Goal: Task Accomplishment & Management: Manage account settings

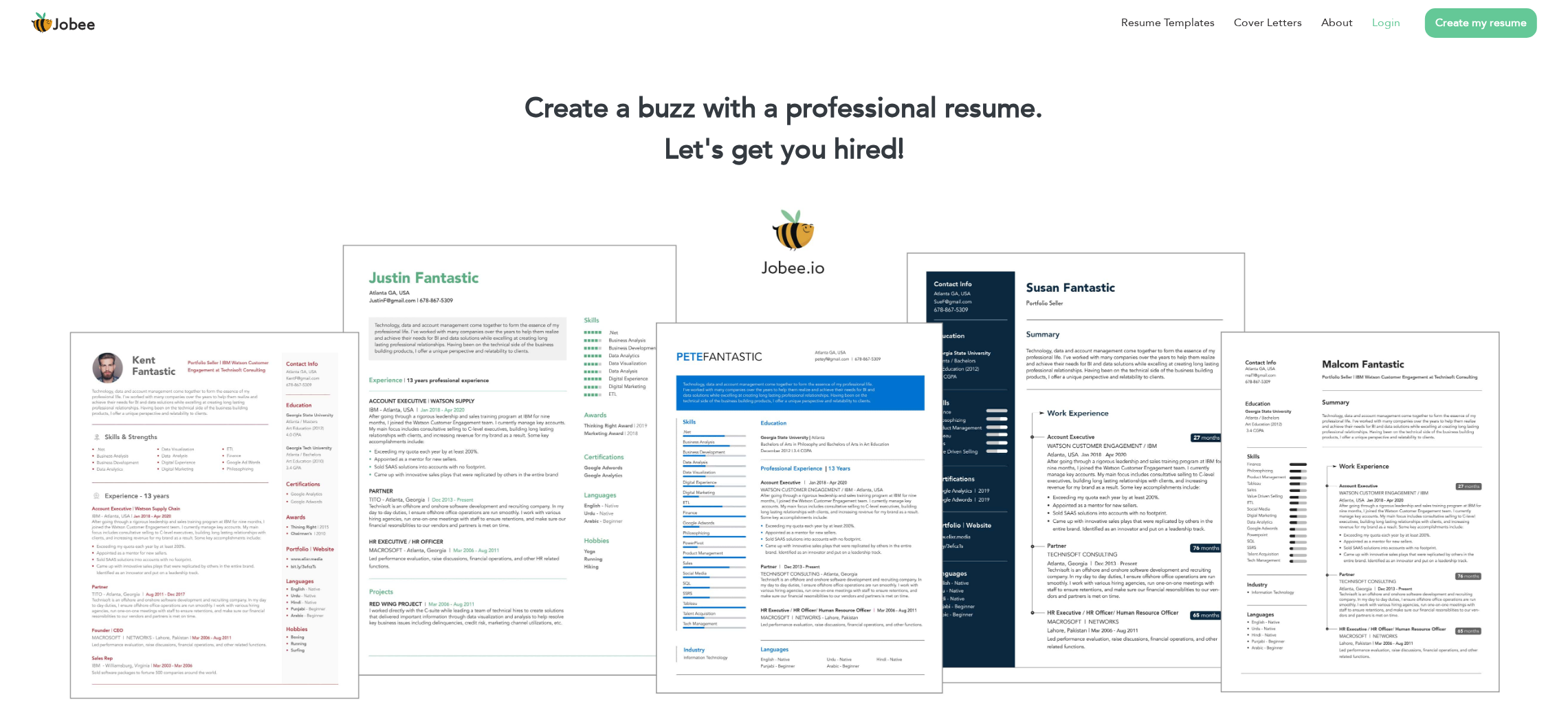
click at [1393, 20] on link "Login" at bounding box center [1386, 23] width 28 height 17
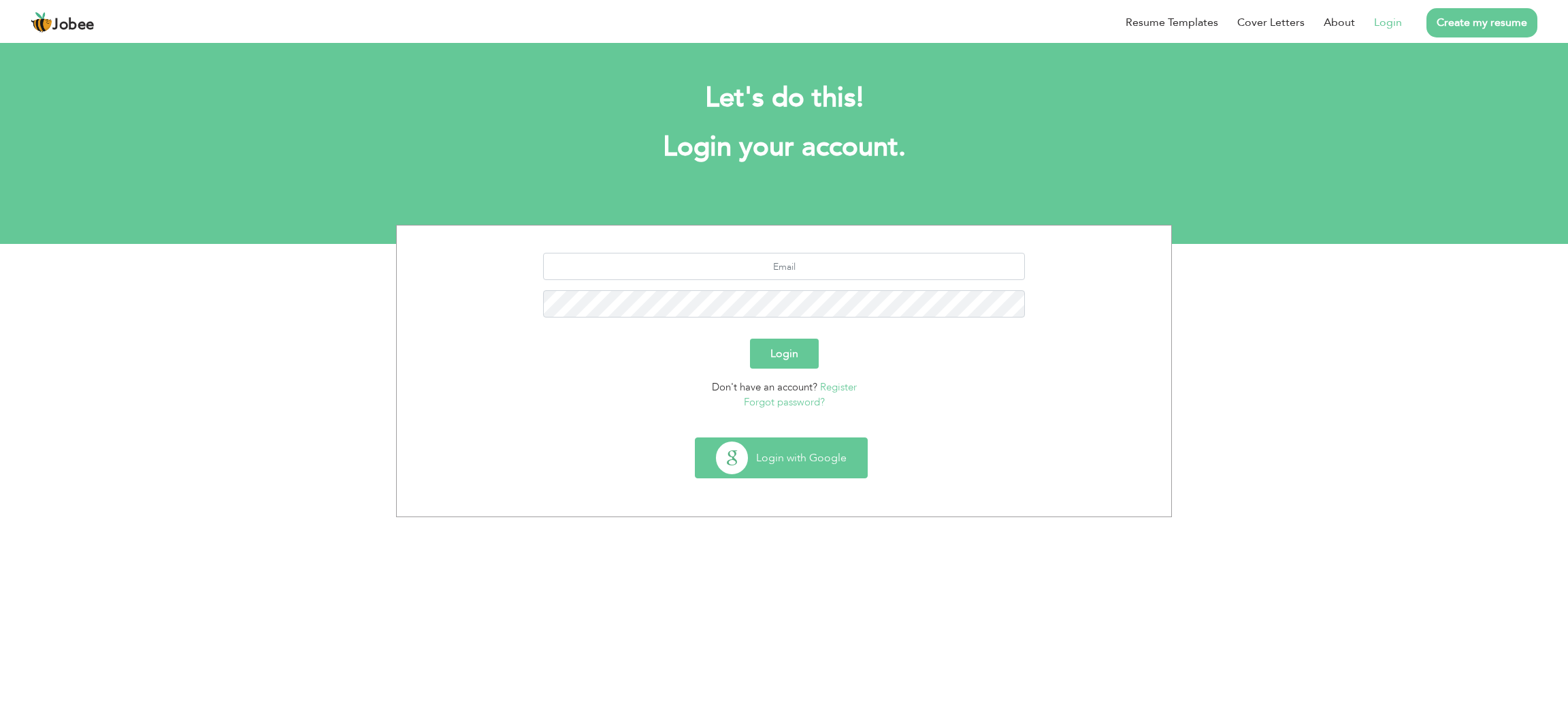
click at [762, 459] on button "Login with Google" at bounding box center [782, 457] width 172 height 39
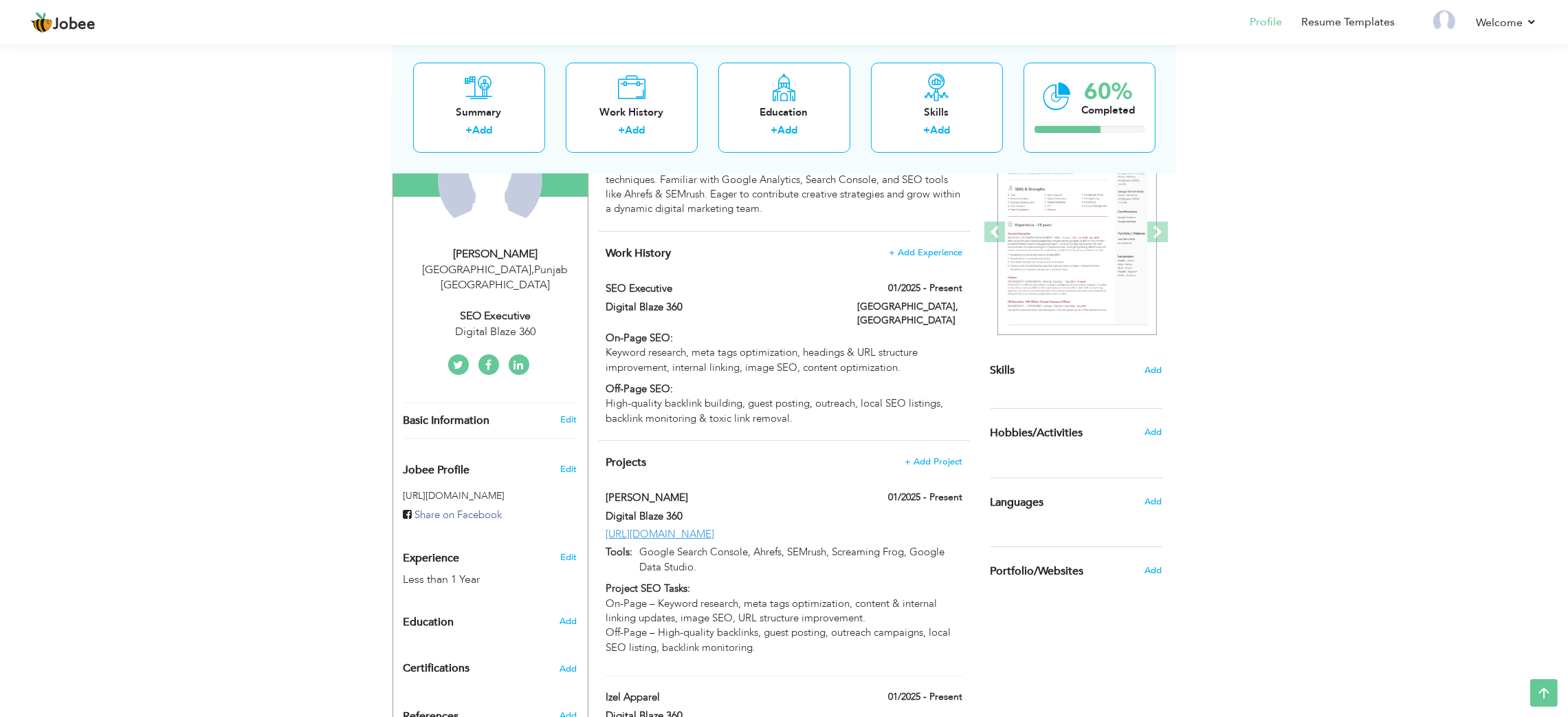
scroll to position [154, 0]
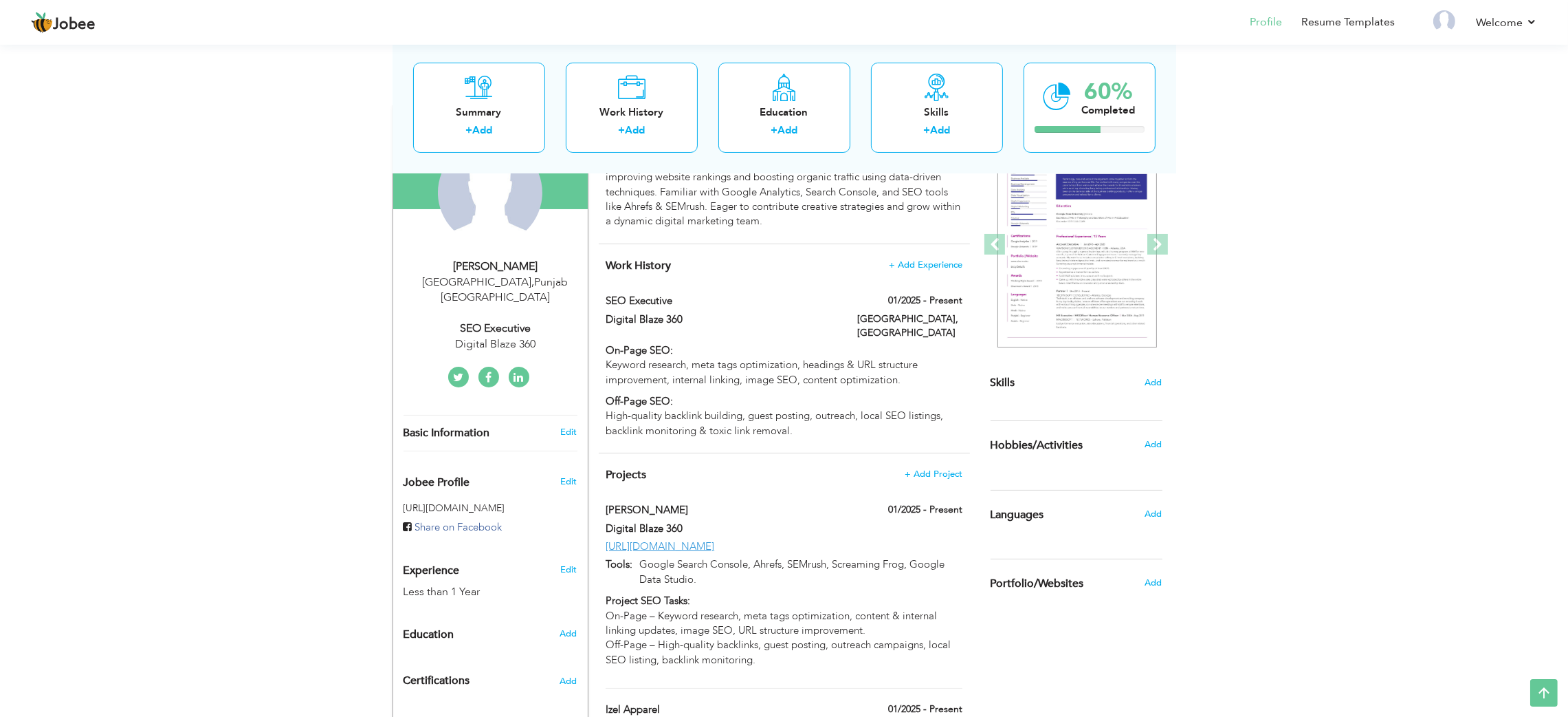
click at [547, 267] on div "[PERSON_NAME]" at bounding box center [496, 267] width 185 height 16
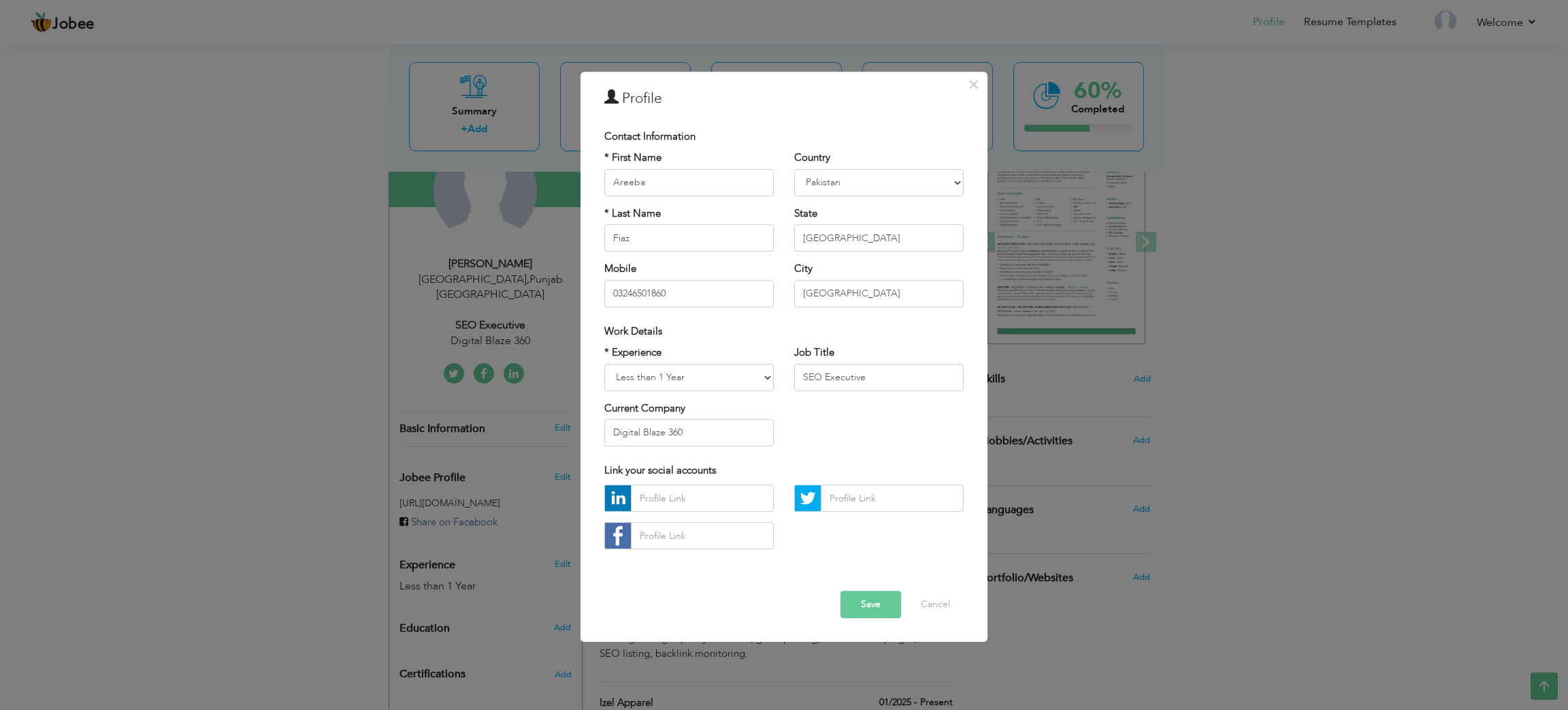
click at [227, 289] on div "× Profile Contact Information * First Name Areeba * Last Name Fiaz" at bounding box center [784, 355] width 1568 height 710
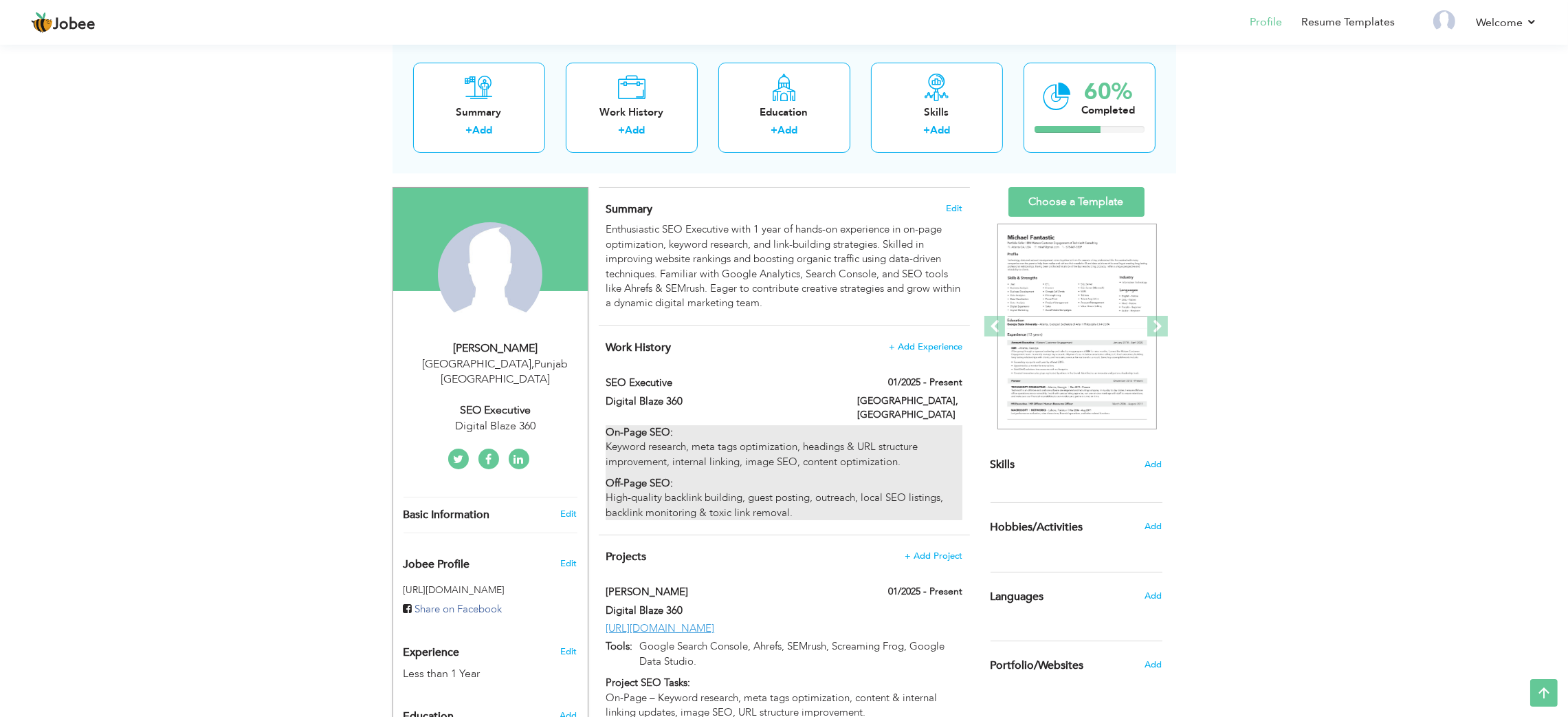
scroll to position [73, 0]
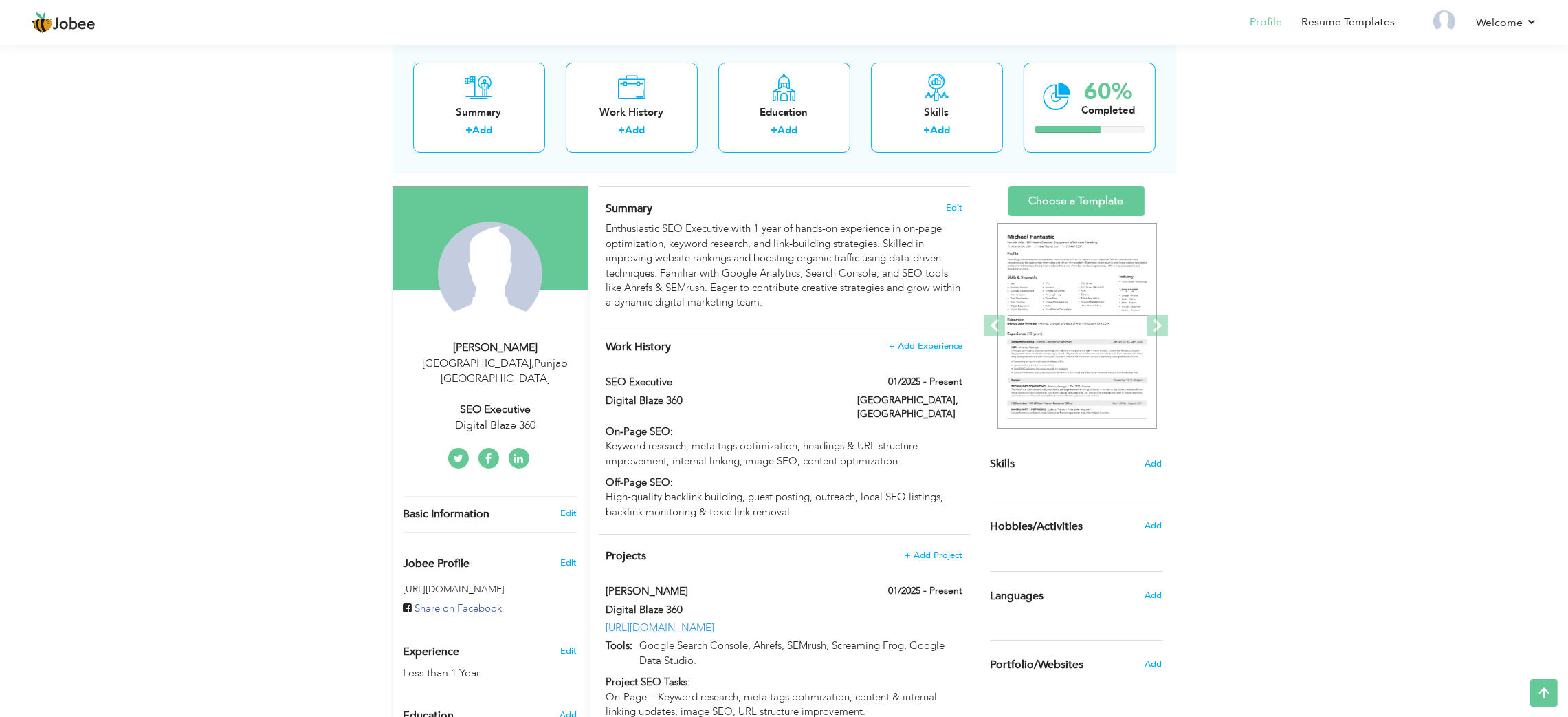
click at [490, 402] on div "SEO Executive" at bounding box center [496, 409] width 185 height 16
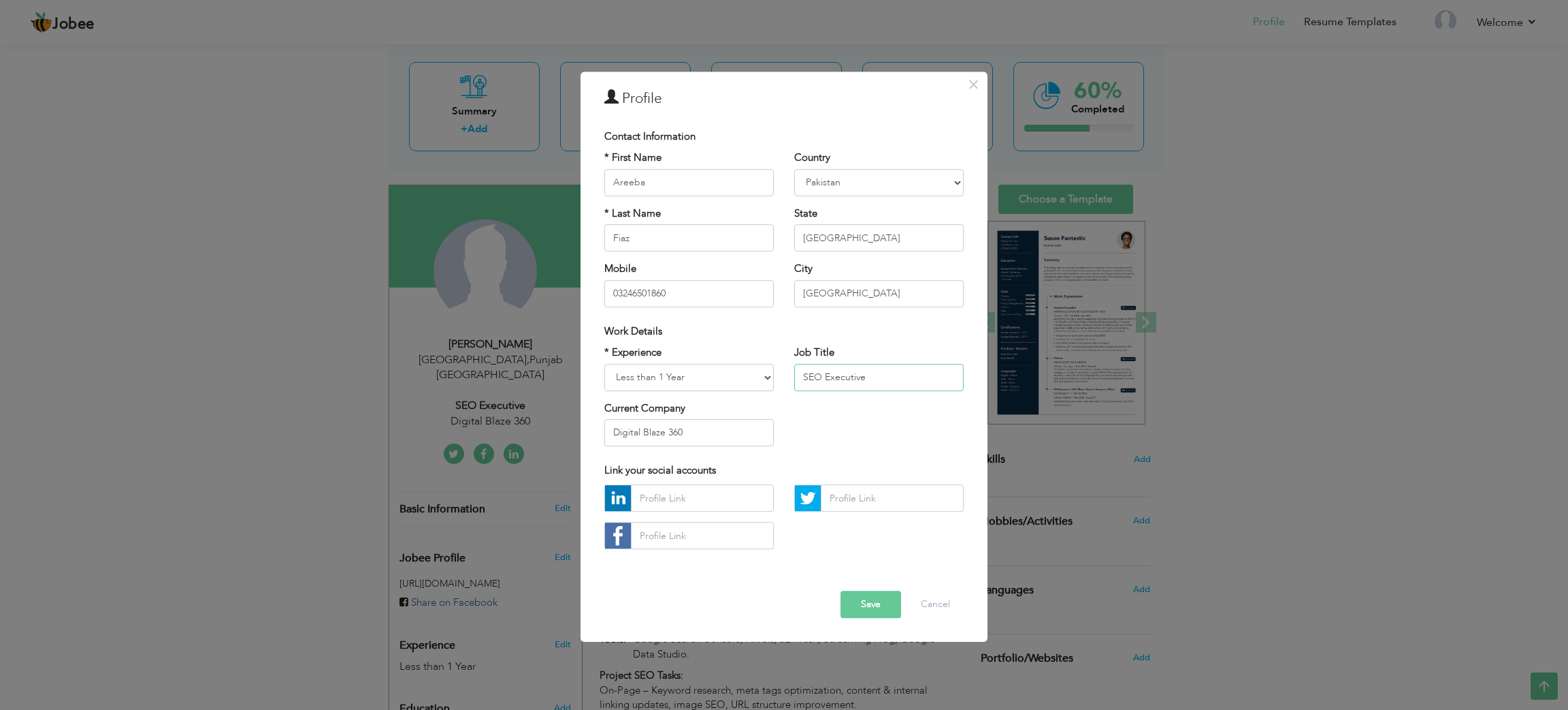
click at [842, 372] on input "SEO Executive" at bounding box center [878, 377] width 170 height 27
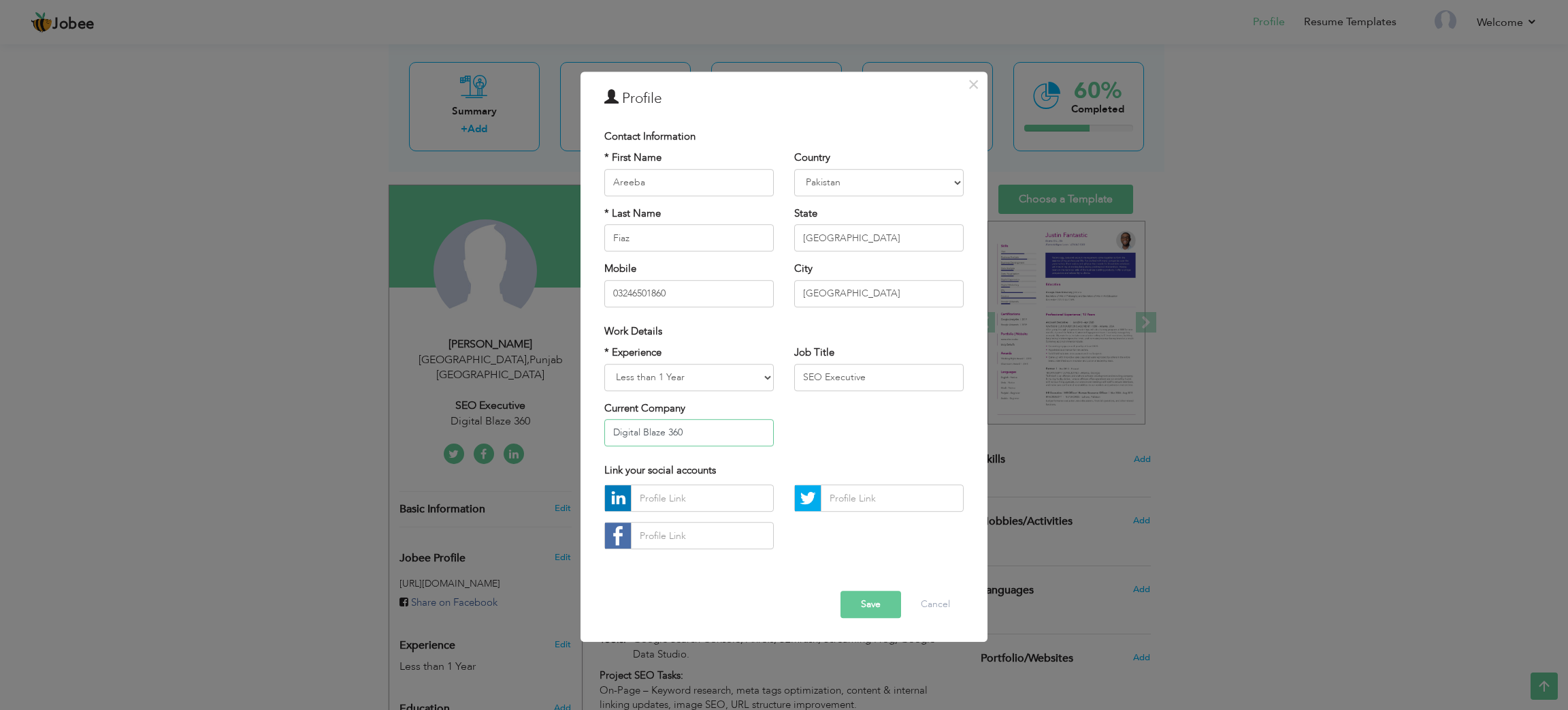
click at [692, 427] on input "Digital Blaze 360" at bounding box center [689, 432] width 170 height 27
click at [968, 81] on span "×" at bounding box center [973, 84] width 12 height 24
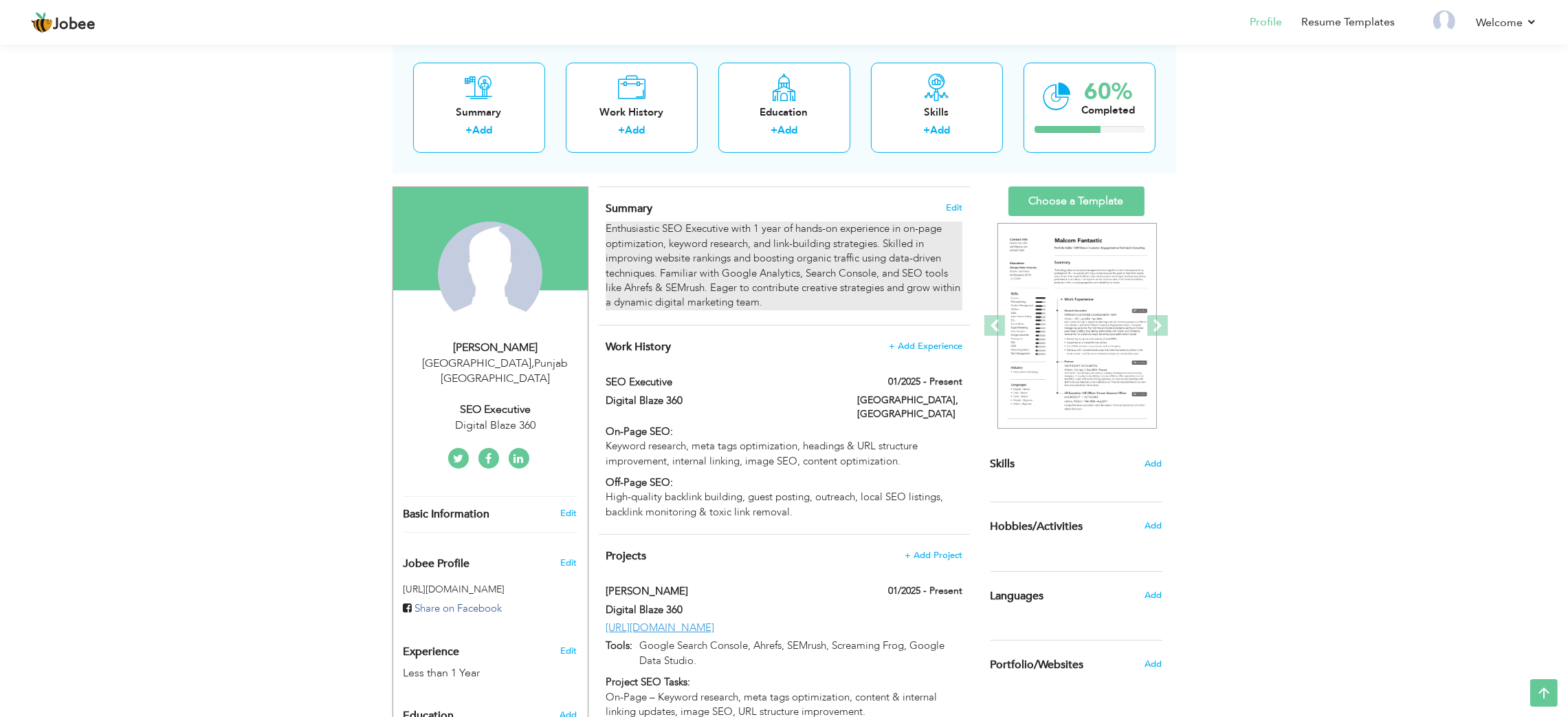
click at [721, 241] on div "Enthusiastic SEO Executive with 1 year of hands-on experience in on-page optimi…" at bounding box center [783, 266] width 356 height 89
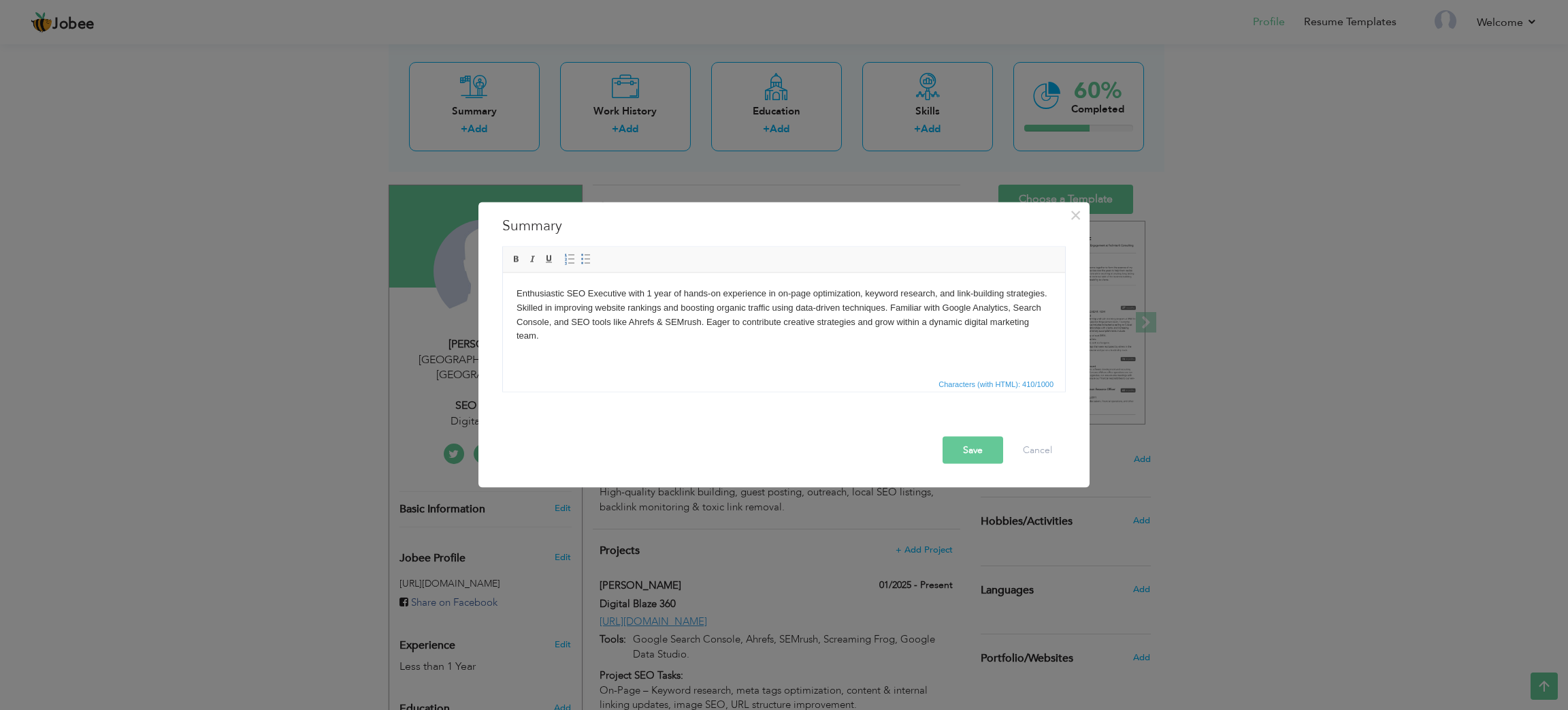
click at [669, 322] on body "Enthusiastic SEO Executive with 1 year of hands-on experience in on-page optimi…" at bounding box center [784, 314] width 535 height 57
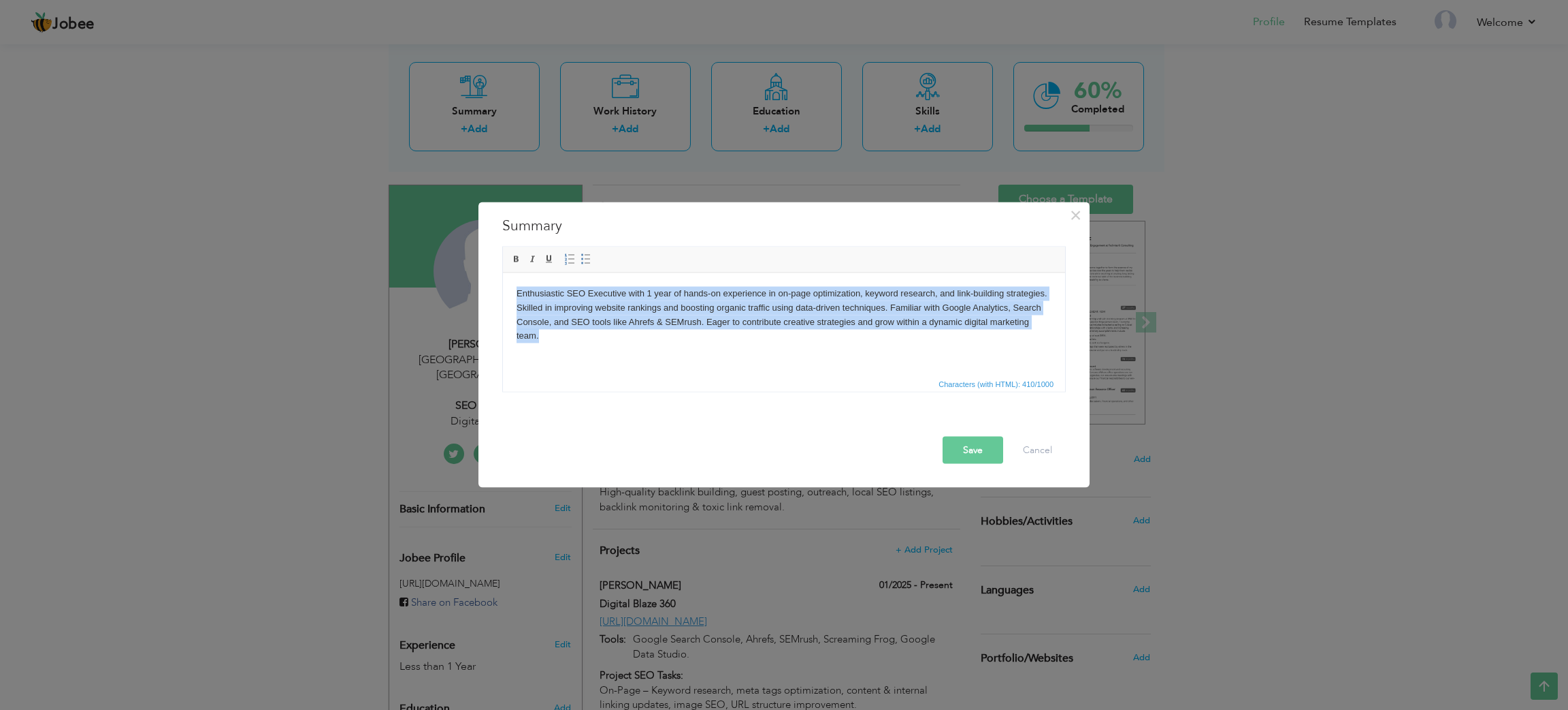
click at [669, 322] on body "Enthusiastic SEO Executive with 1 year of hands-on experience in on-page optimi…" at bounding box center [784, 314] width 535 height 57
copy body "Enthusiastic SEO Executive with 1 year of hands-on experience in on-page optimi…"
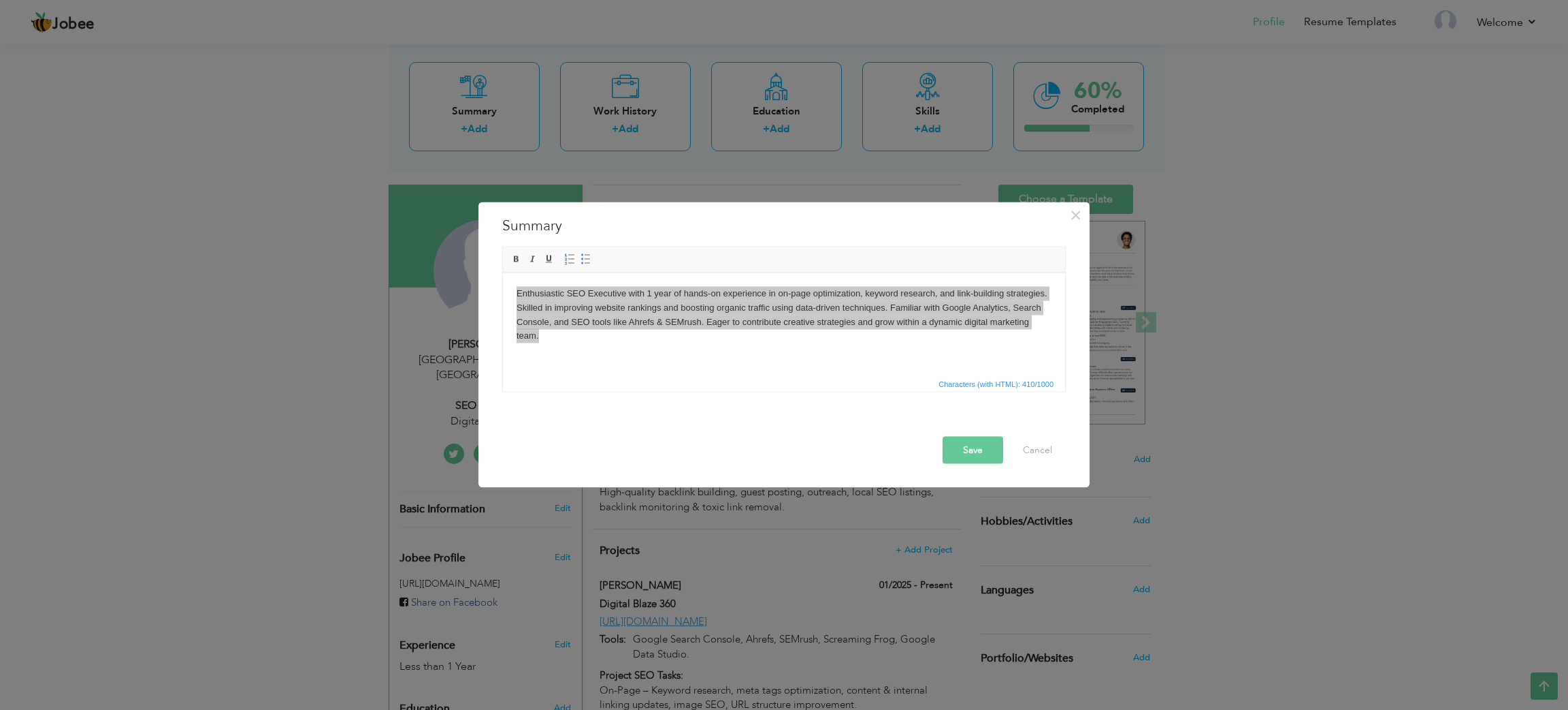
click at [978, 452] on button "Save" at bounding box center [973, 450] width 61 height 27
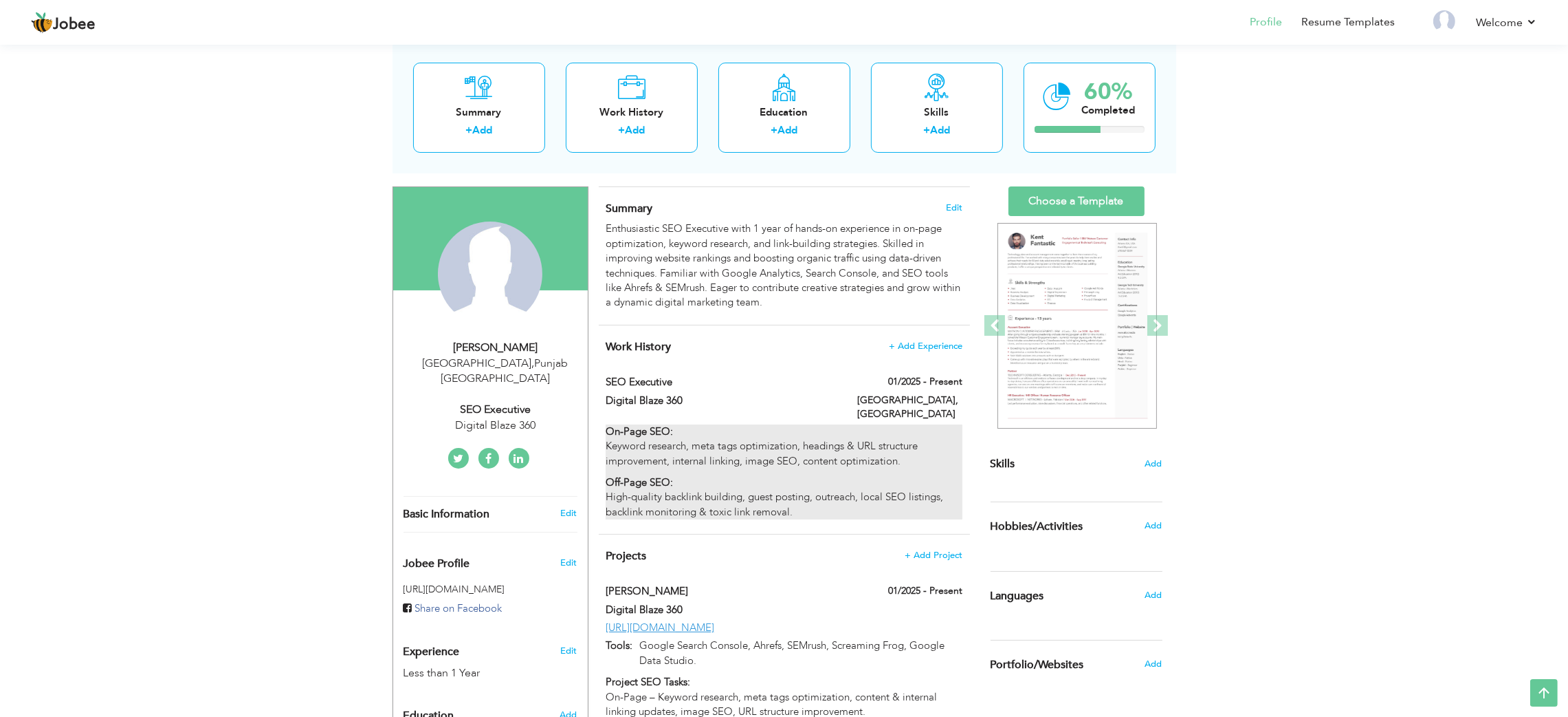
click at [629, 425] on strong "On-Page SEO:" at bounding box center [639, 432] width 67 height 14
type input "SEO Executive"
type input "Digital Blaze 360"
type input "01/2025"
type input "[GEOGRAPHIC_DATA]"
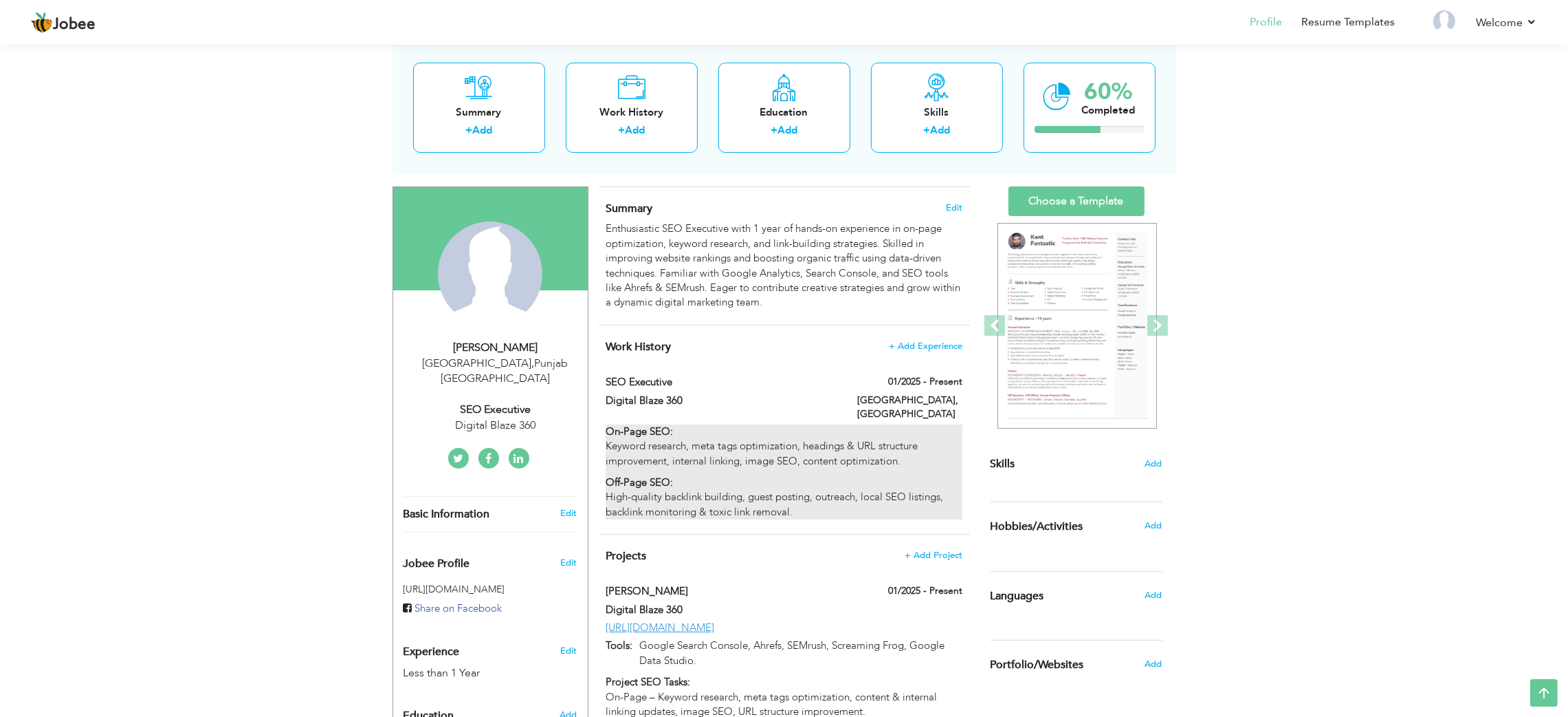
type input "[GEOGRAPHIC_DATA]"
checkbox input "true"
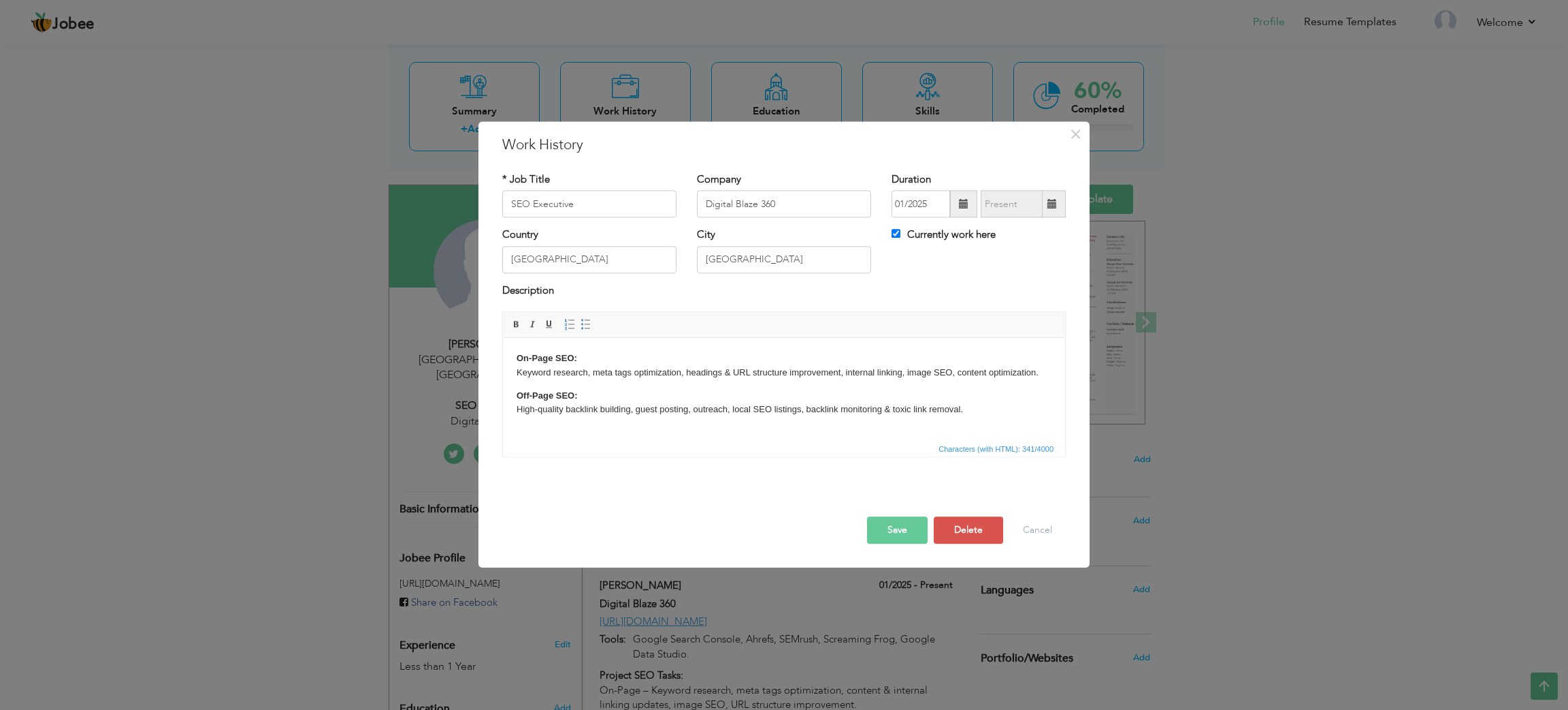
click at [525, 369] on p "On-Page SEO: Keyword research, meta tags optimization, headings & URL structure…" at bounding box center [784, 365] width 535 height 28
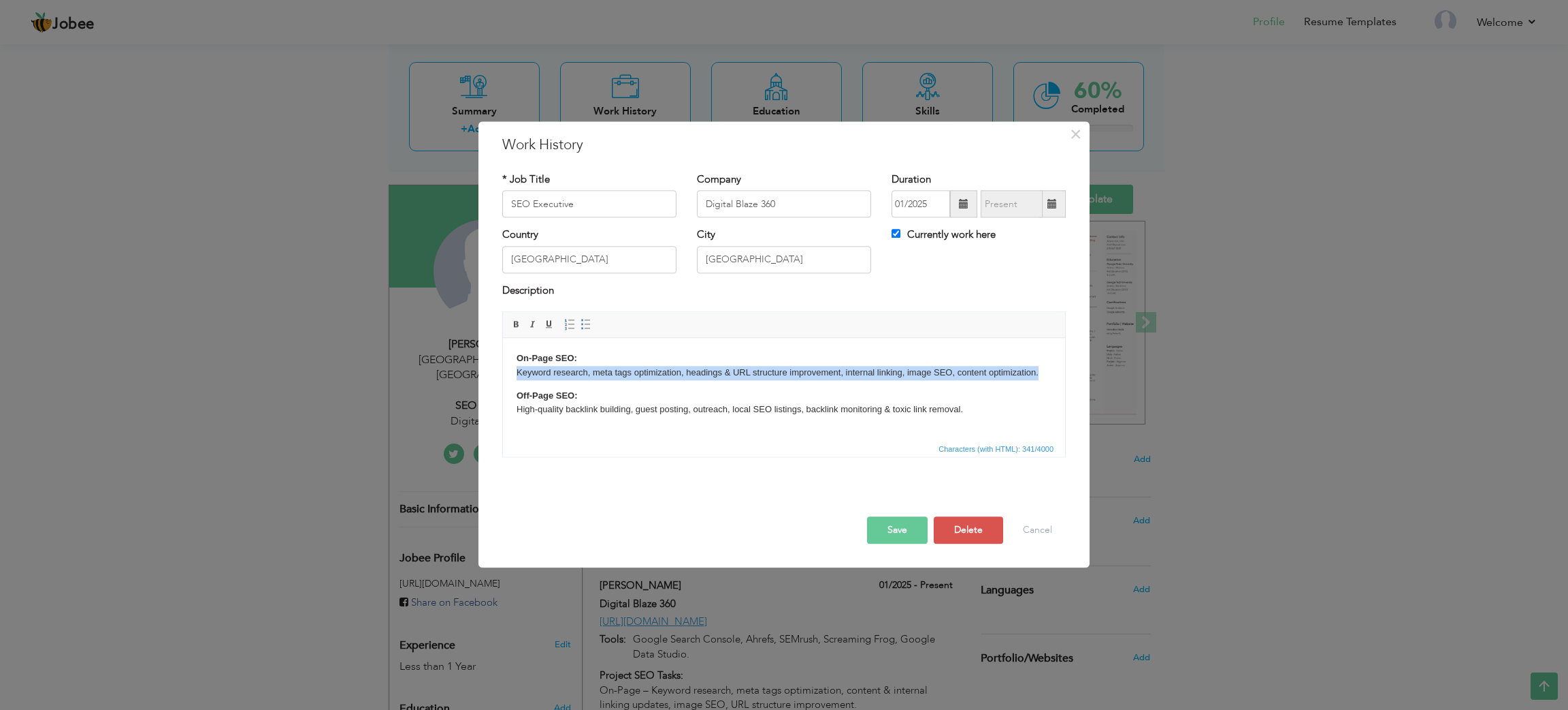
click at [525, 369] on p "On-Page SEO: Keyword research, meta tags optimization, headings & URL structure…" at bounding box center [784, 365] width 535 height 28
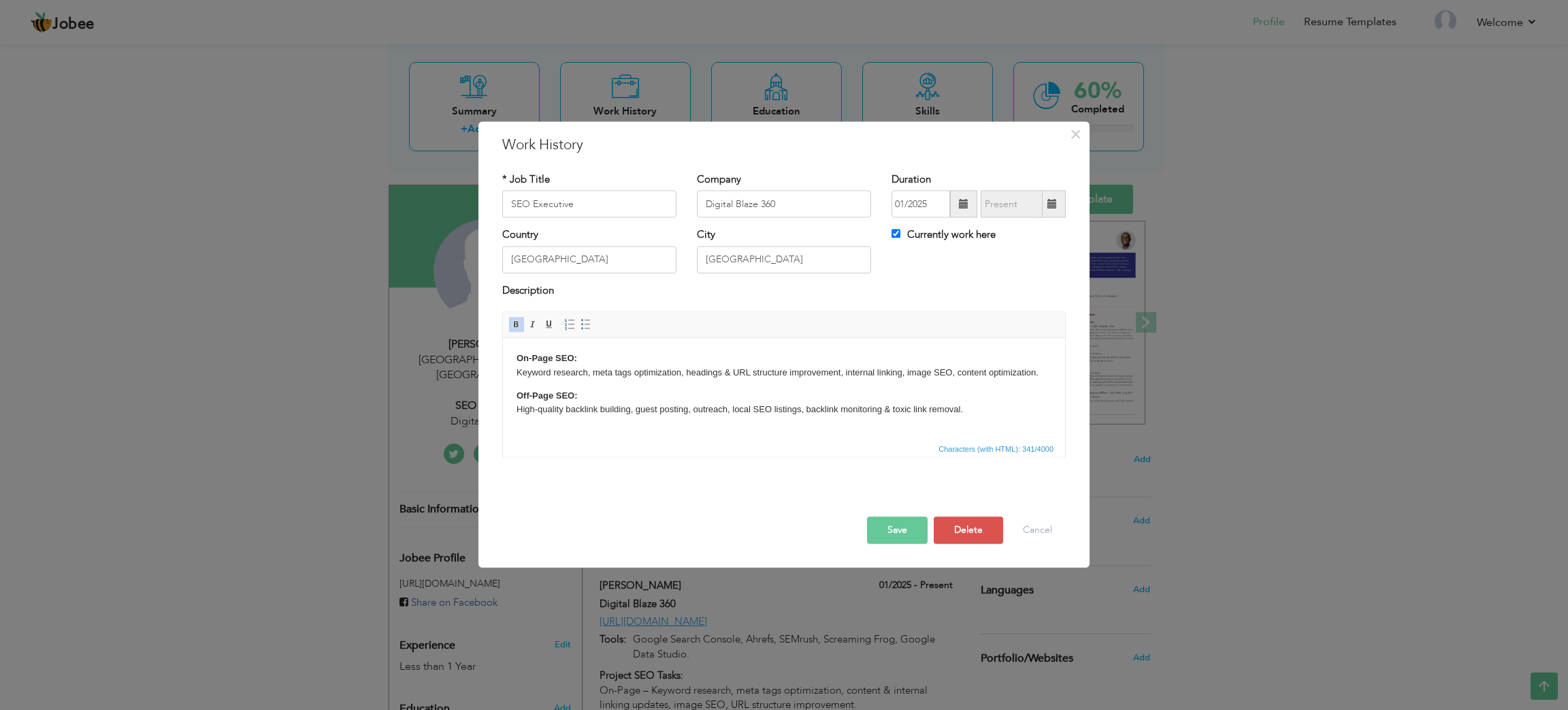
click at [514, 357] on html "On-Page SEO: Keyword research, meta tags optimization, headings & URL structure…" at bounding box center [784, 384] width 562 height 93
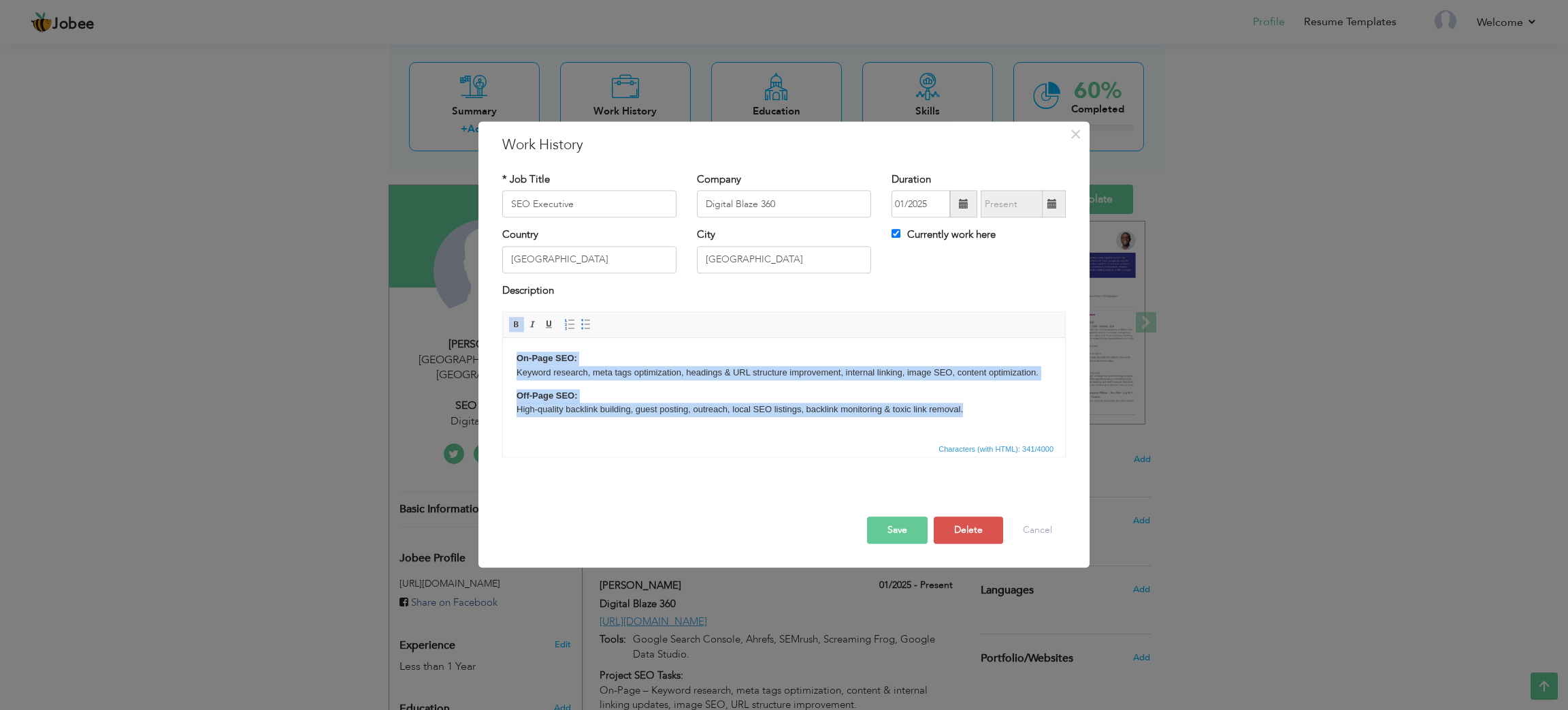
copy body "On-Page SEO: Keyword research, meta tags optimization, headings & URL structure…"
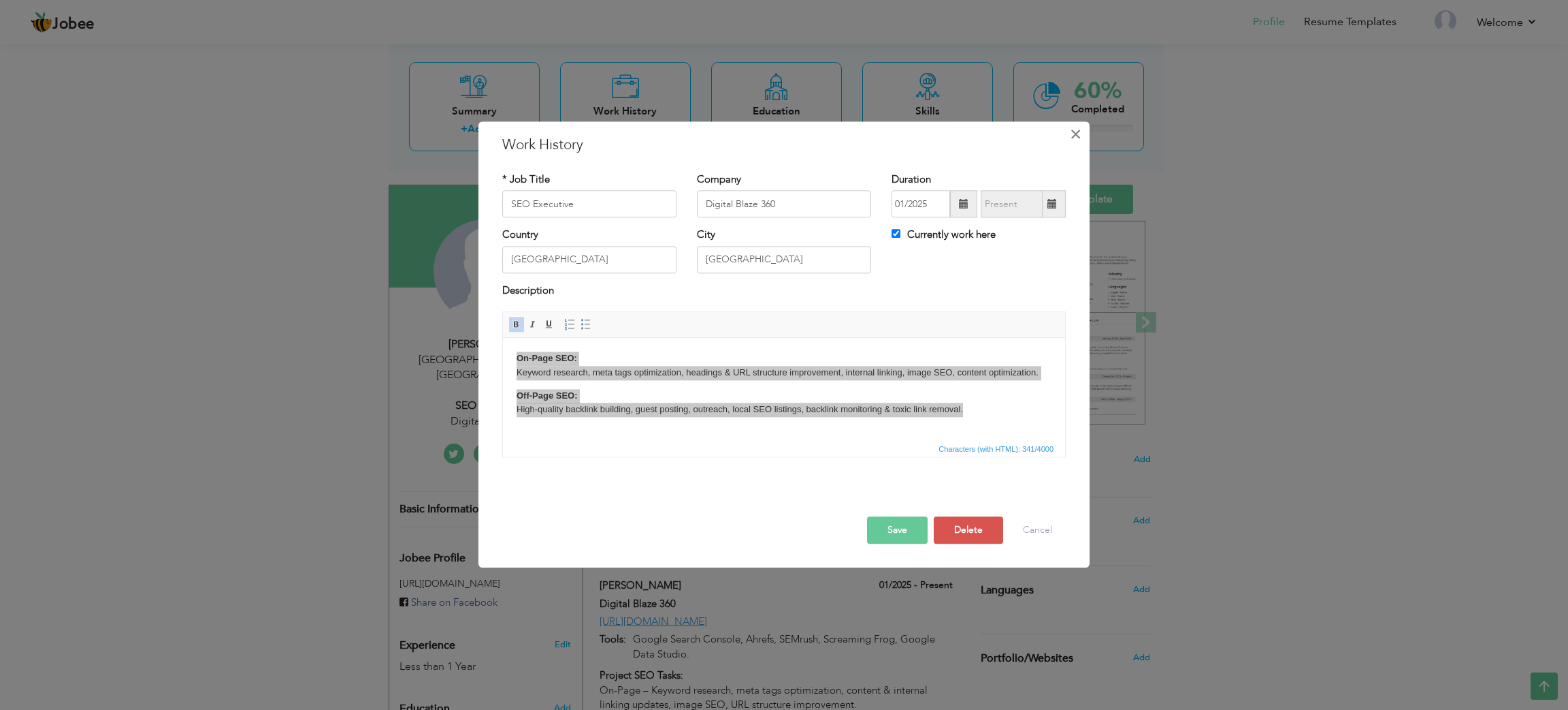
click at [1067, 139] on button "×" at bounding box center [1075, 134] width 21 height 21
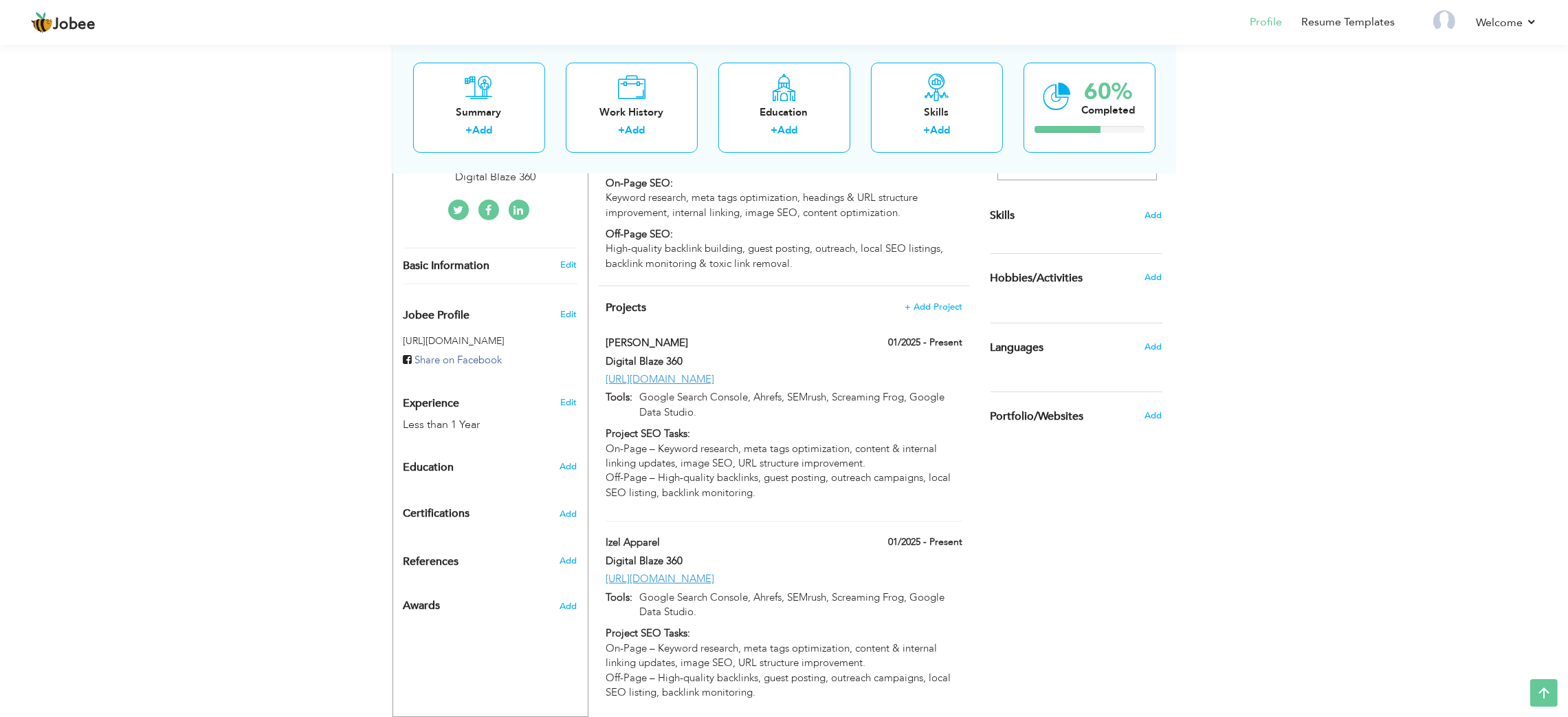
scroll to position [324, 0]
click at [615, 333] on label "[PERSON_NAME]" at bounding box center [721, 340] width 231 height 15
type input "[PERSON_NAME]"
type input "Digital Blaze 360"
type input "01/2025"
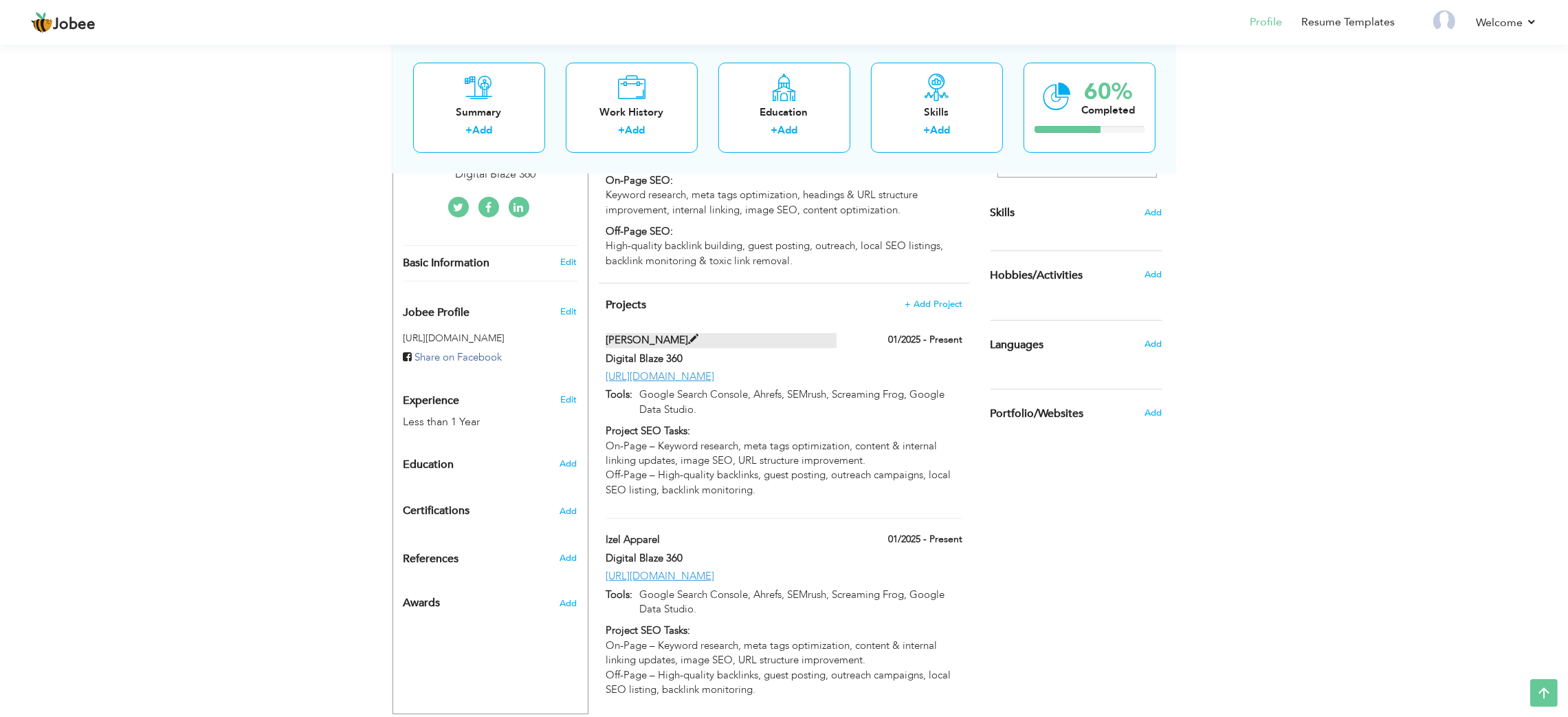
type input "[URL][DOMAIN_NAME]"
type input "Google Search Console, Ahrefs, SEMrush, Screaming Frog, Google Data Studio."
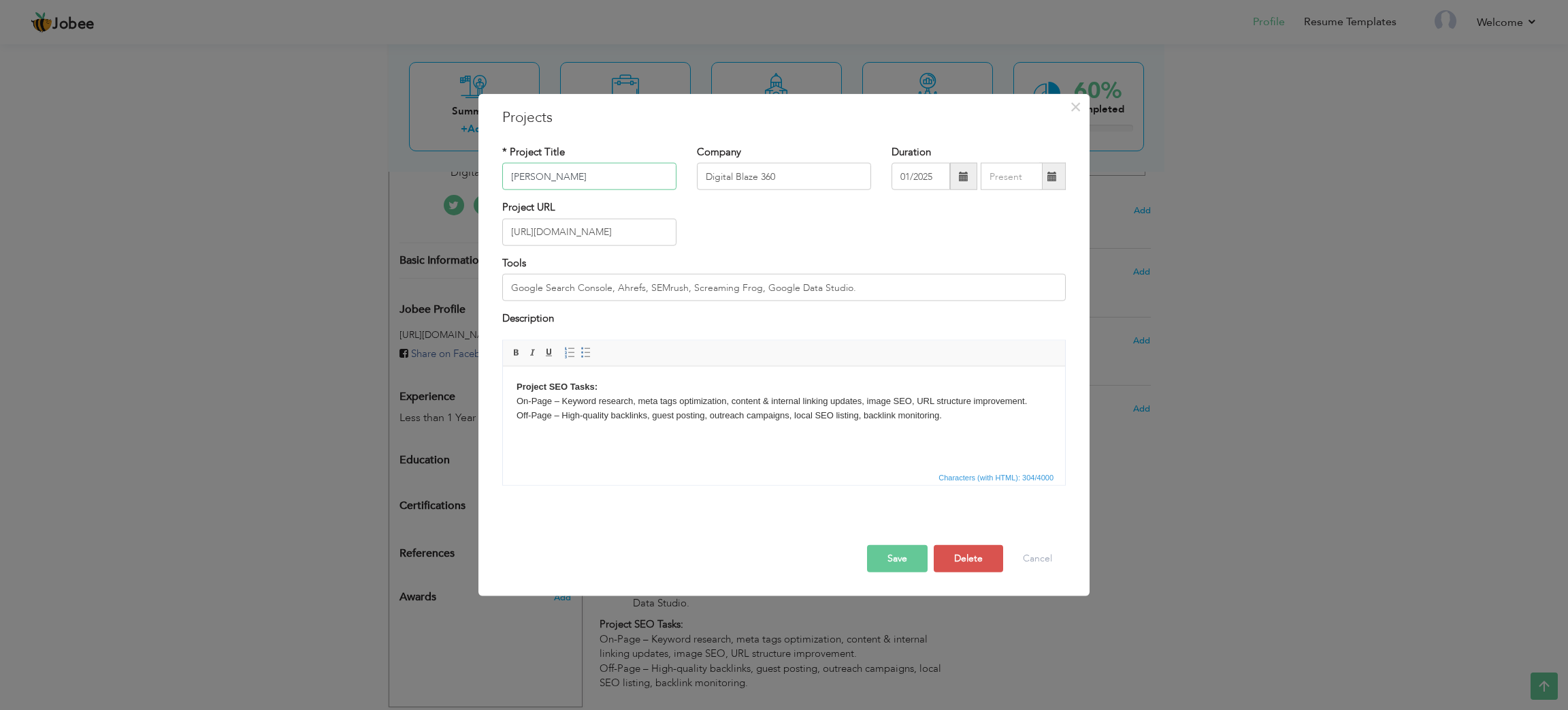
click at [575, 183] on input "[PERSON_NAME]" at bounding box center [590, 176] width 174 height 27
click at [630, 231] on input "[URL][DOMAIN_NAME]" at bounding box center [590, 232] width 174 height 27
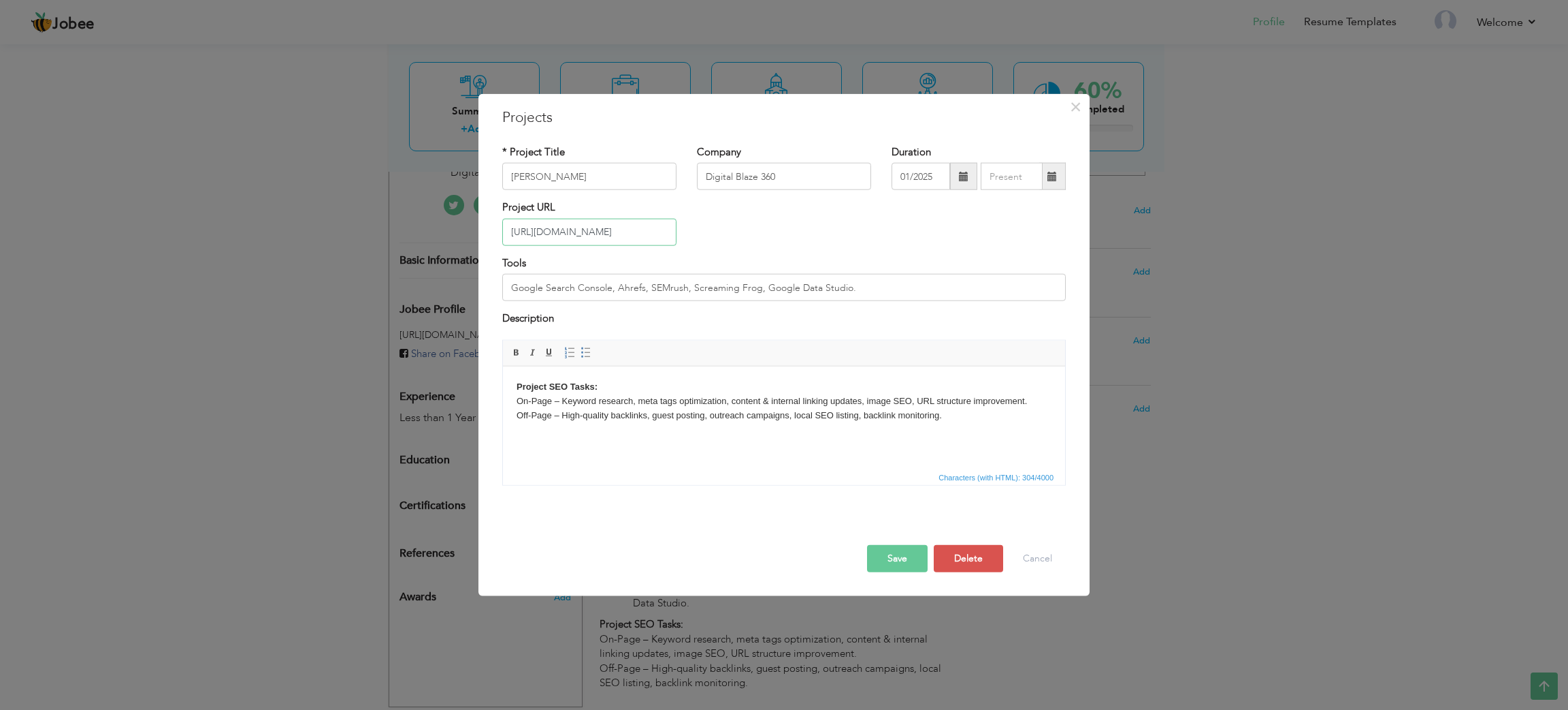
click at [630, 231] on input "[URL][DOMAIN_NAME]" at bounding box center [590, 232] width 174 height 27
click at [696, 284] on input "Google Search Console, Ahrefs, SEMrush, Screaming Frog, Google Data Studio." at bounding box center [784, 287] width 564 height 27
click at [656, 402] on p "Project SEO Tasks: On-Page – Keyword research, meta tags optimization, content …" at bounding box center [784, 400] width 535 height 42
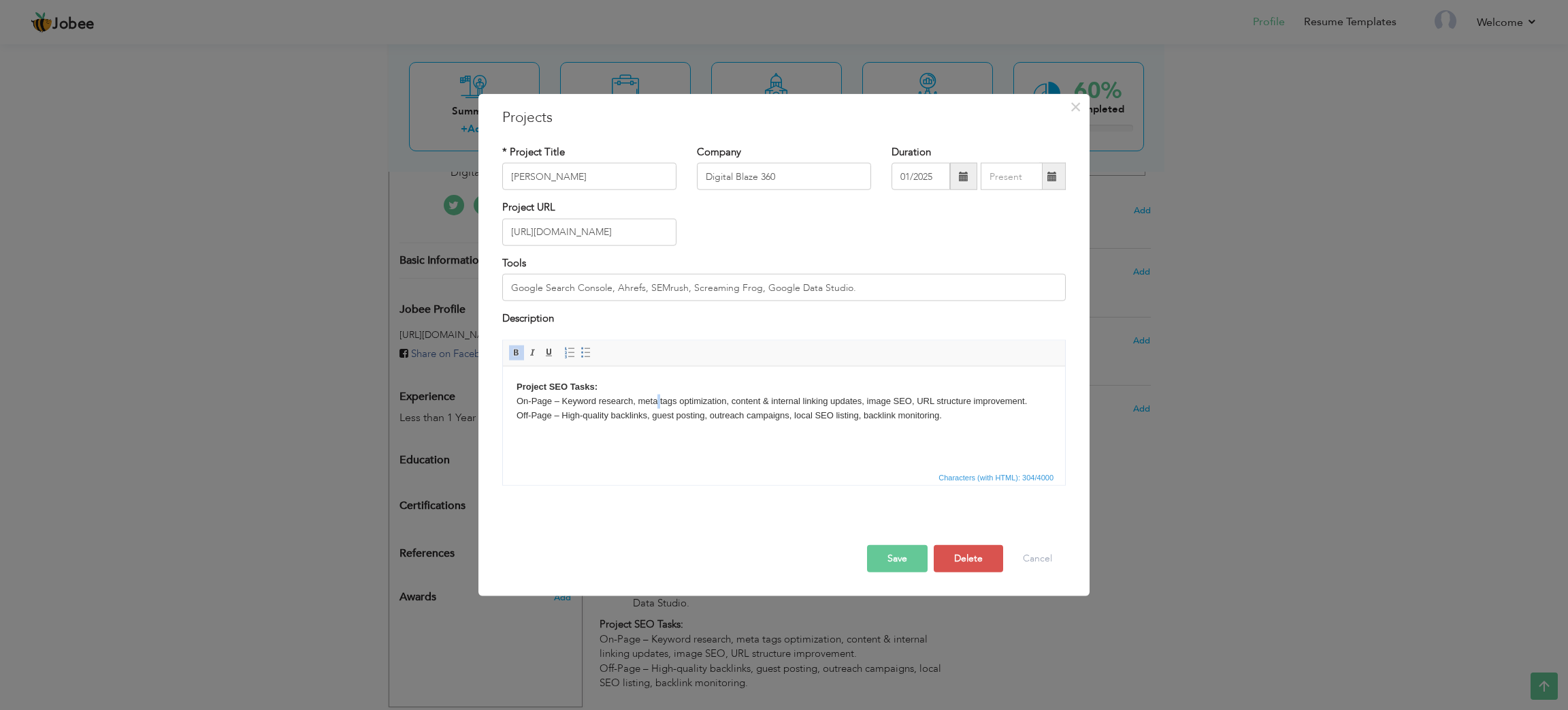
click at [656, 402] on p "Project SEO Tasks: On-Page – Keyword research, meta tags optimization, content …" at bounding box center [784, 400] width 535 height 42
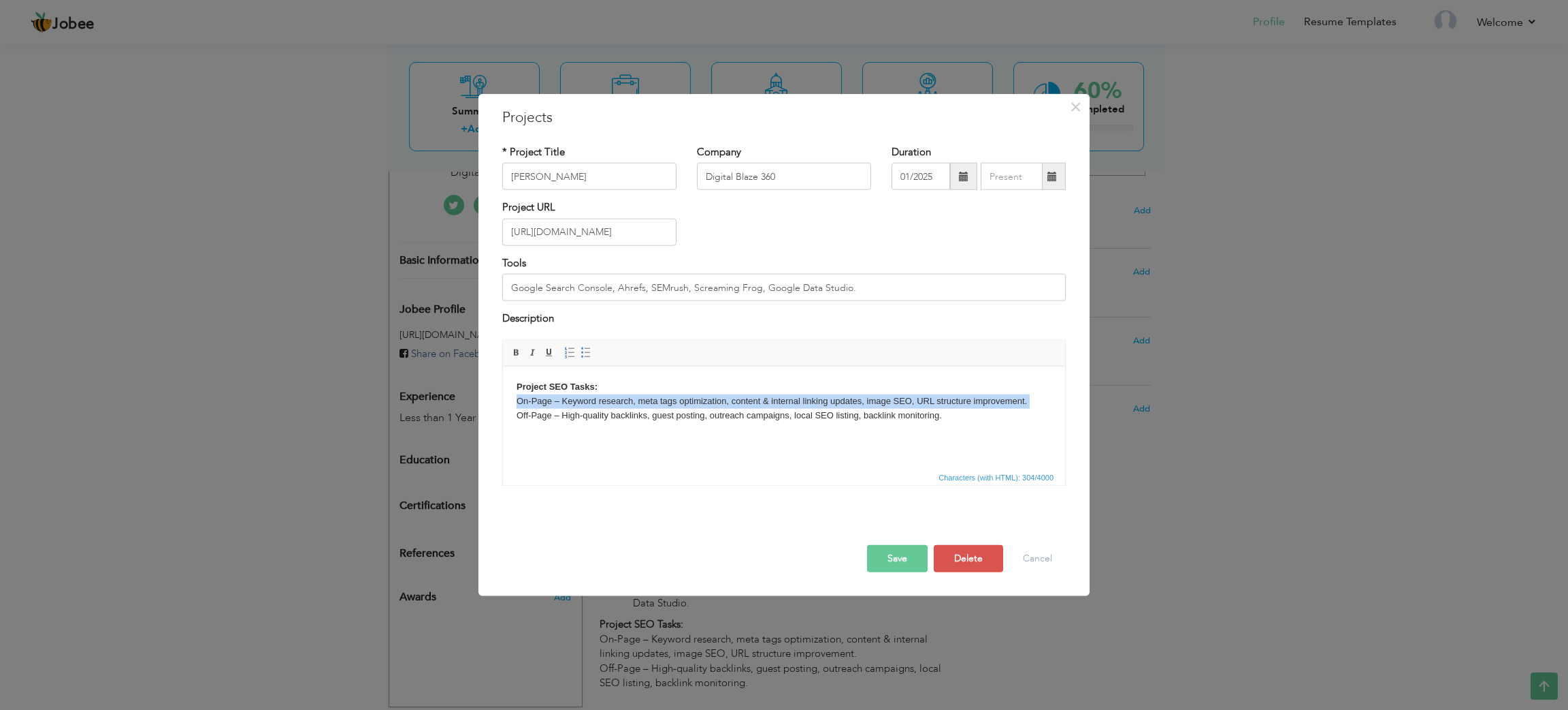
click at [656, 402] on p "Project SEO Tasks: On-Page – Keyword research, meta tags optimization, content …" at bounding box center [784, 400] width 535 height 42
copy p "Project SEO Tasks: On-Page – Keyword research, meta tags optimization, content …"
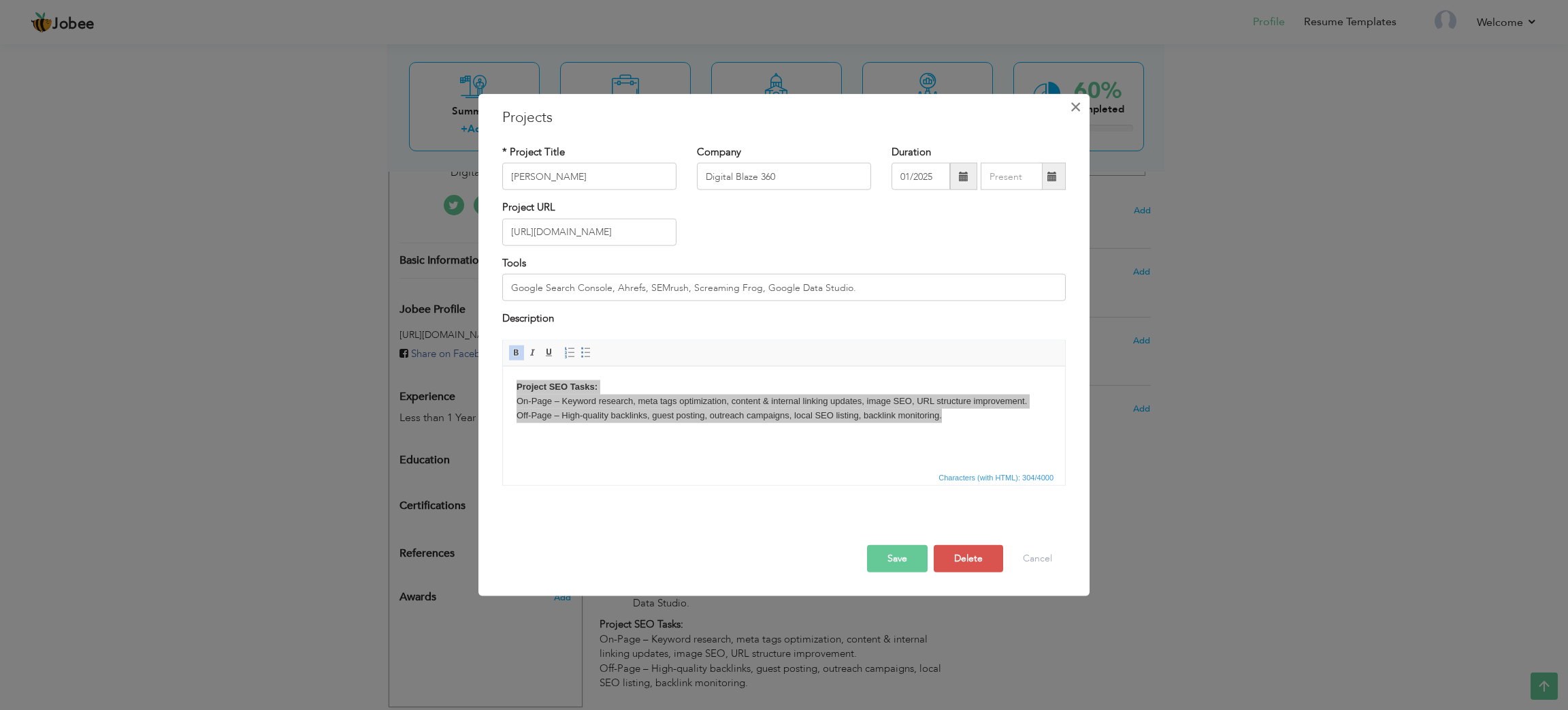
click at [1072, 103] on span "×" at bounding box center [1076, 107] width 12 height 24
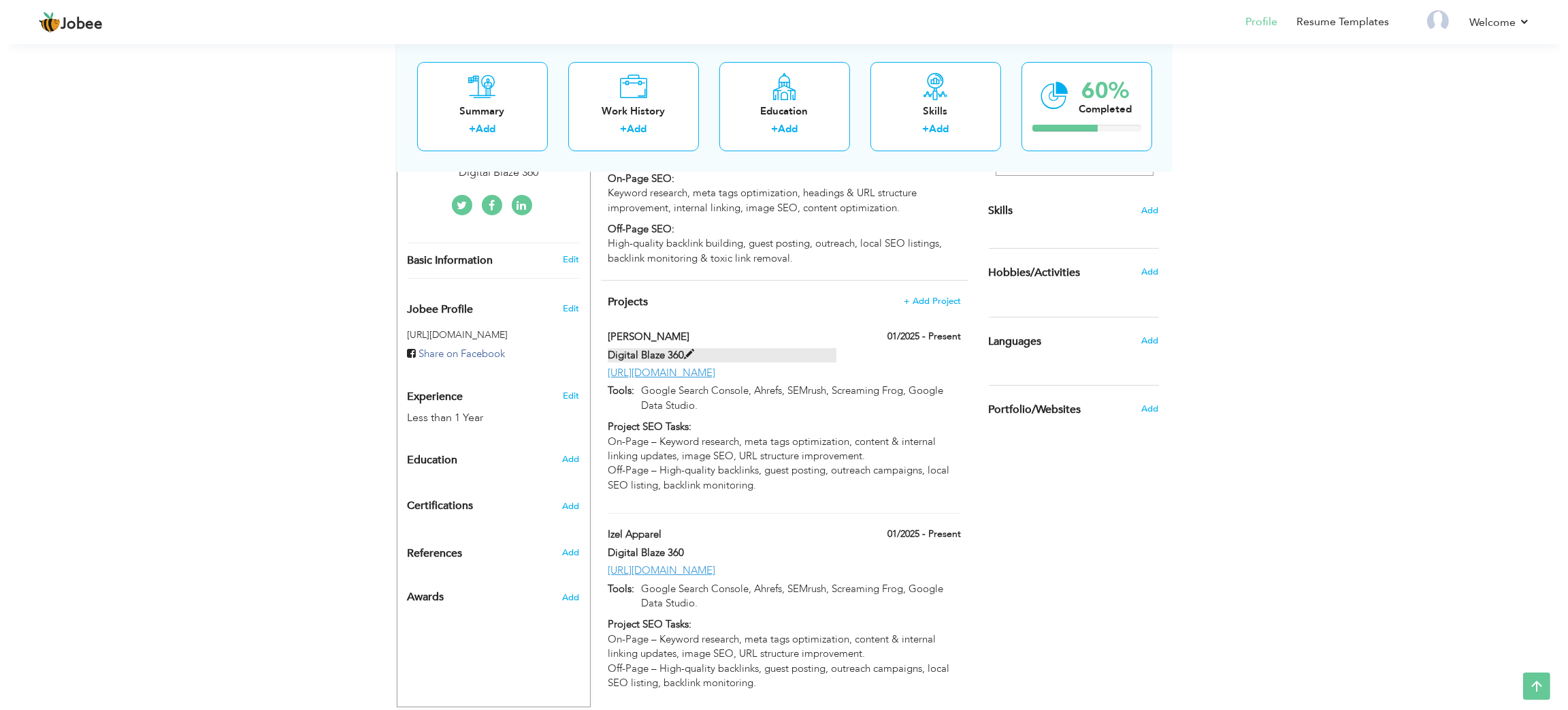
scroll to position [354, 0]
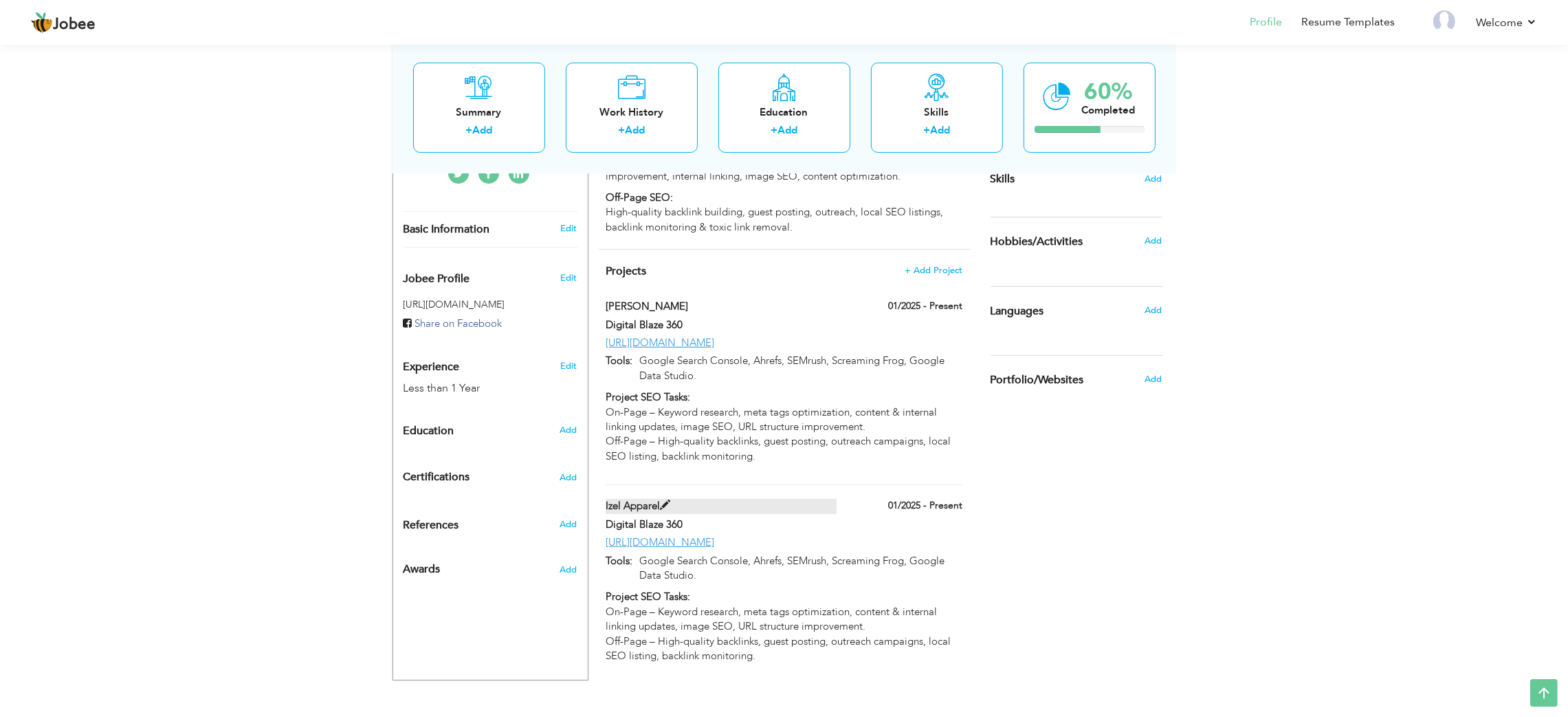
click at [738, 499] on label "Izel Apparel" at bounding box center [721, 506] width 231 height 15
type input "Izel Apparel"
type input "[URL][DOMAIN_NAME]"
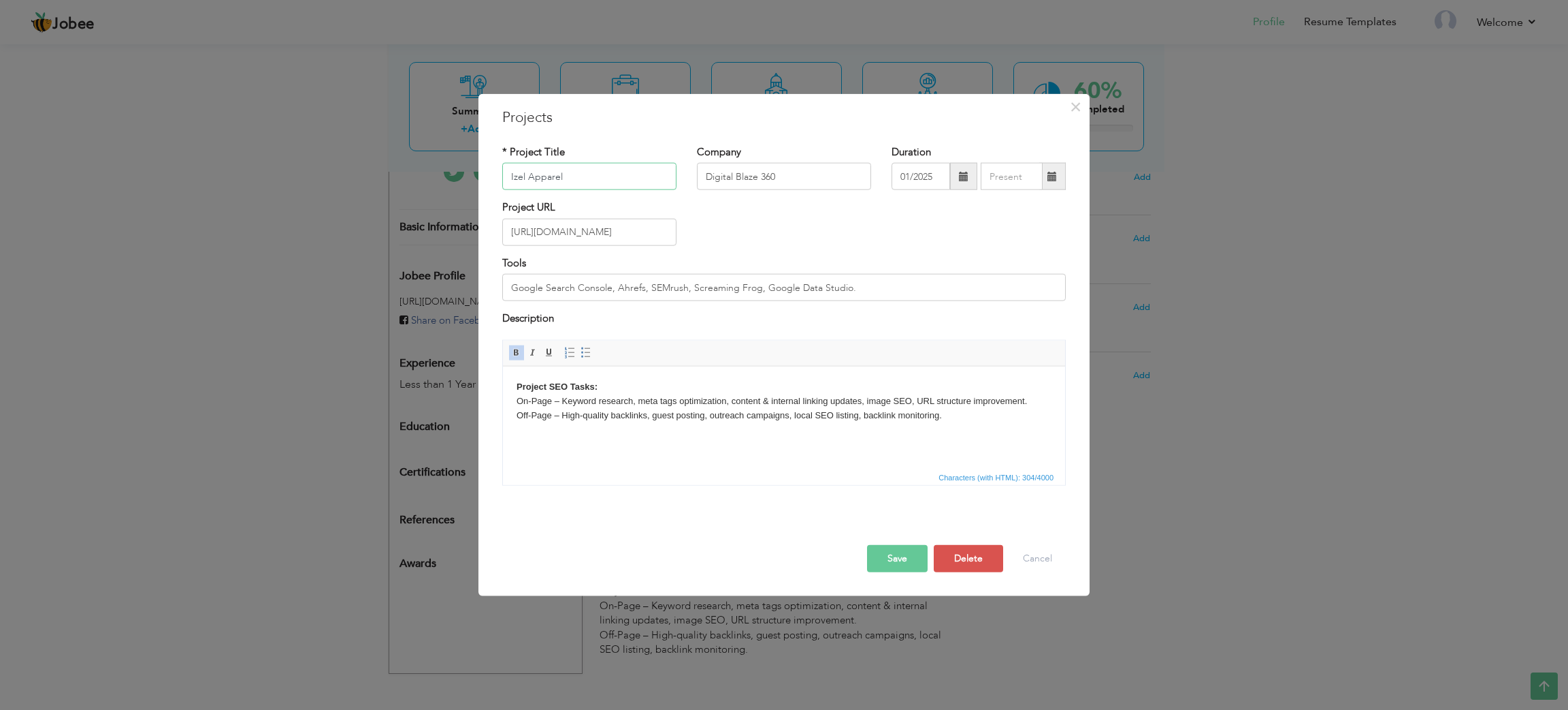
click at [600, 175] on input "Izel Apparel" at bounding box center [590, 176] width 174 height 27
click at [618, 236] on input "[URL][DOMAIN_NAME]" at bounding box center [590, 232] width 174 height 27
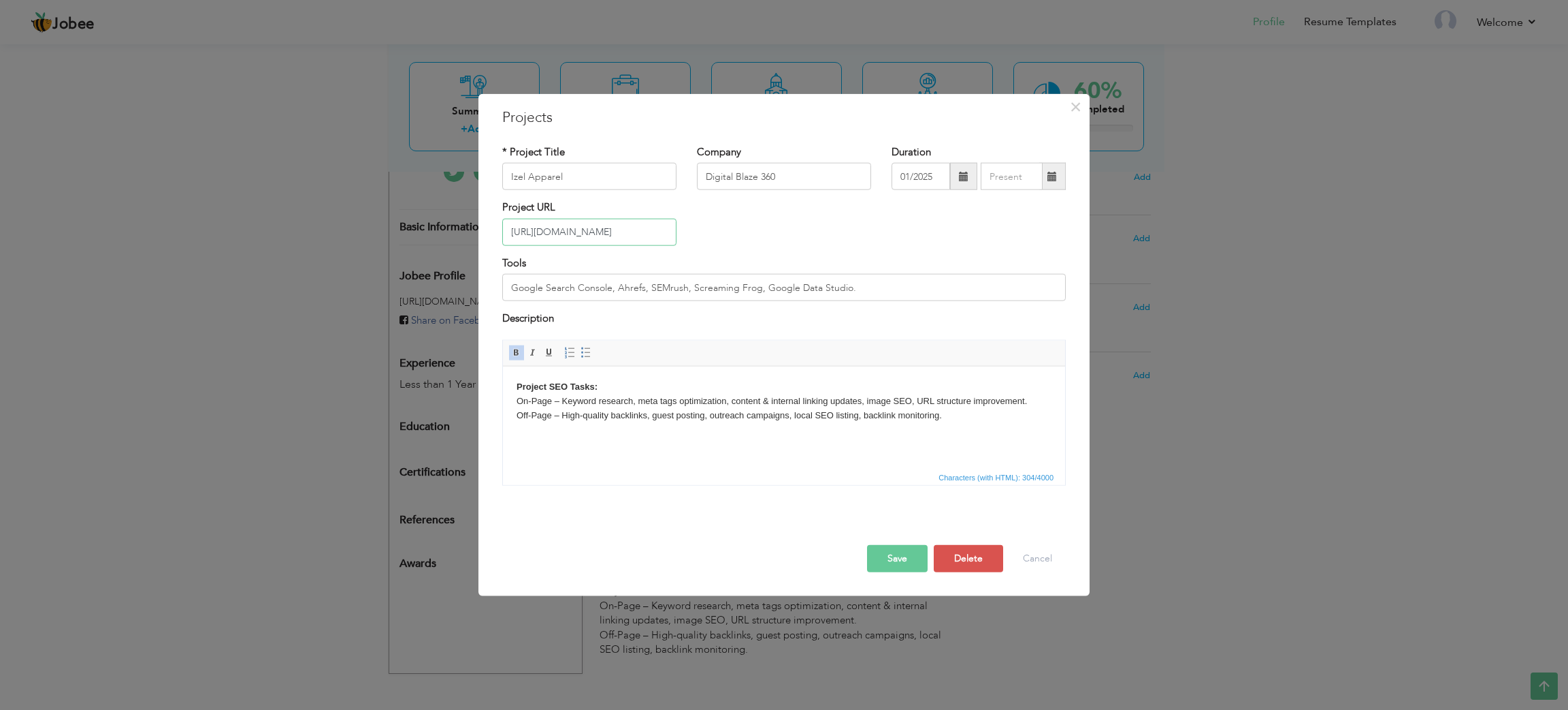
click at [618, 236] on input "[URL][DOMAIN_NAME]" at bounding box center [590, 232] width 174 height 27
click at [645, 400] on p "Project SEO Tasks: On-Page – Keyword research, meta tags optimization, content …" at bounding box center [784, 400] width 535 height 42
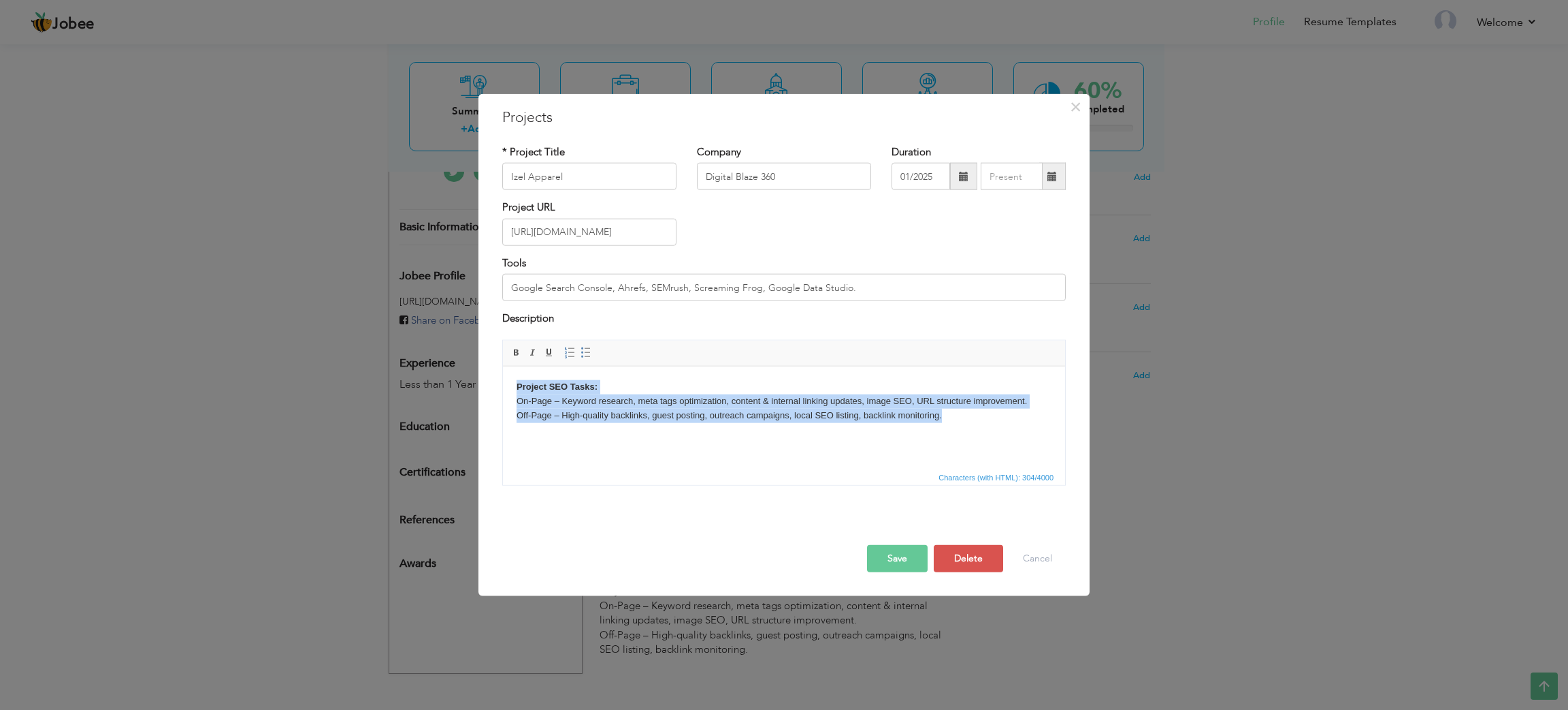
copy p "Project SEO Tasks: On-Page – Keyword research, meta tags optimization, content …"
